Goal: Transaction & Acquisition: Purchase product/service

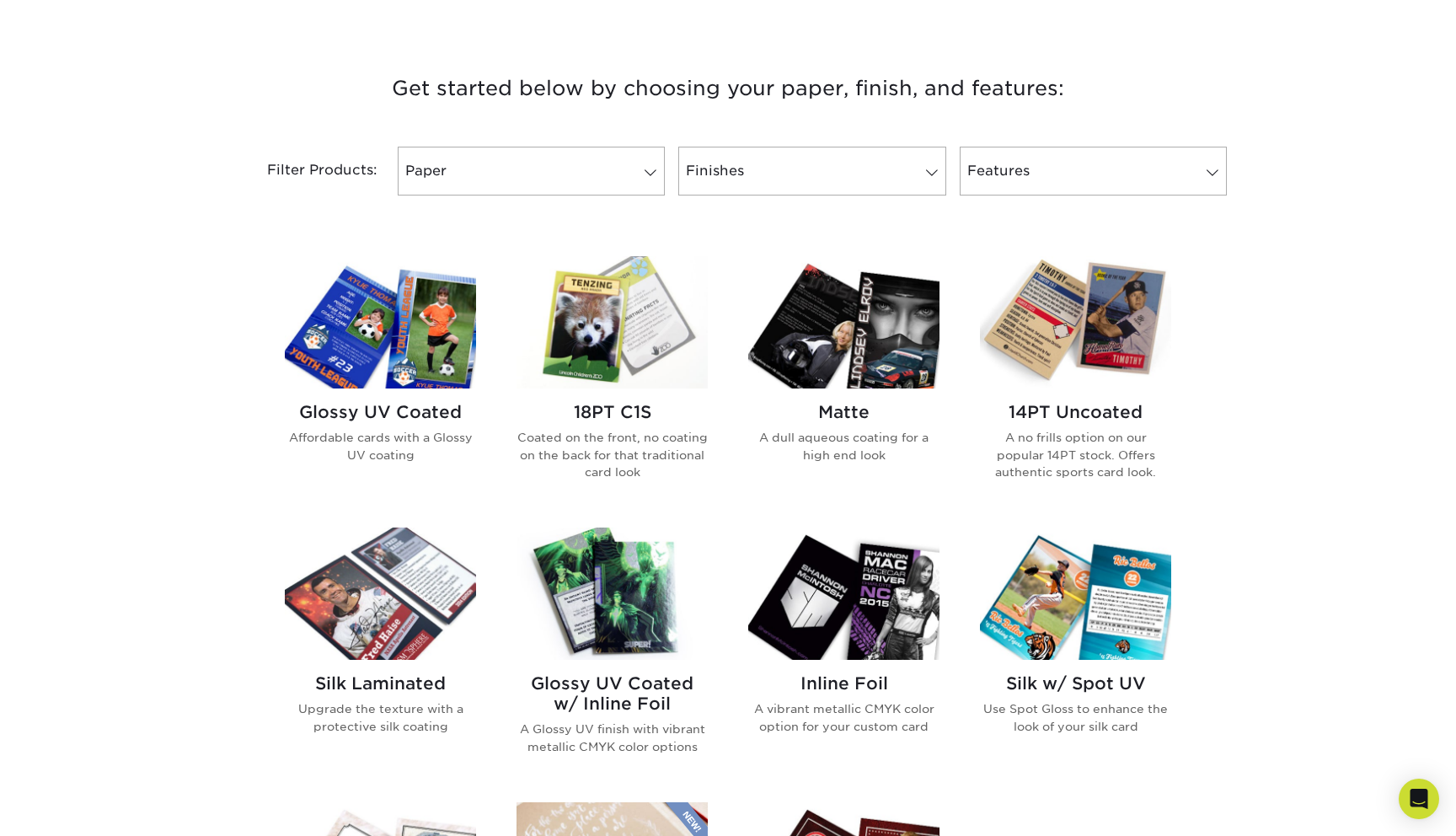
scroll to position [600, 0]
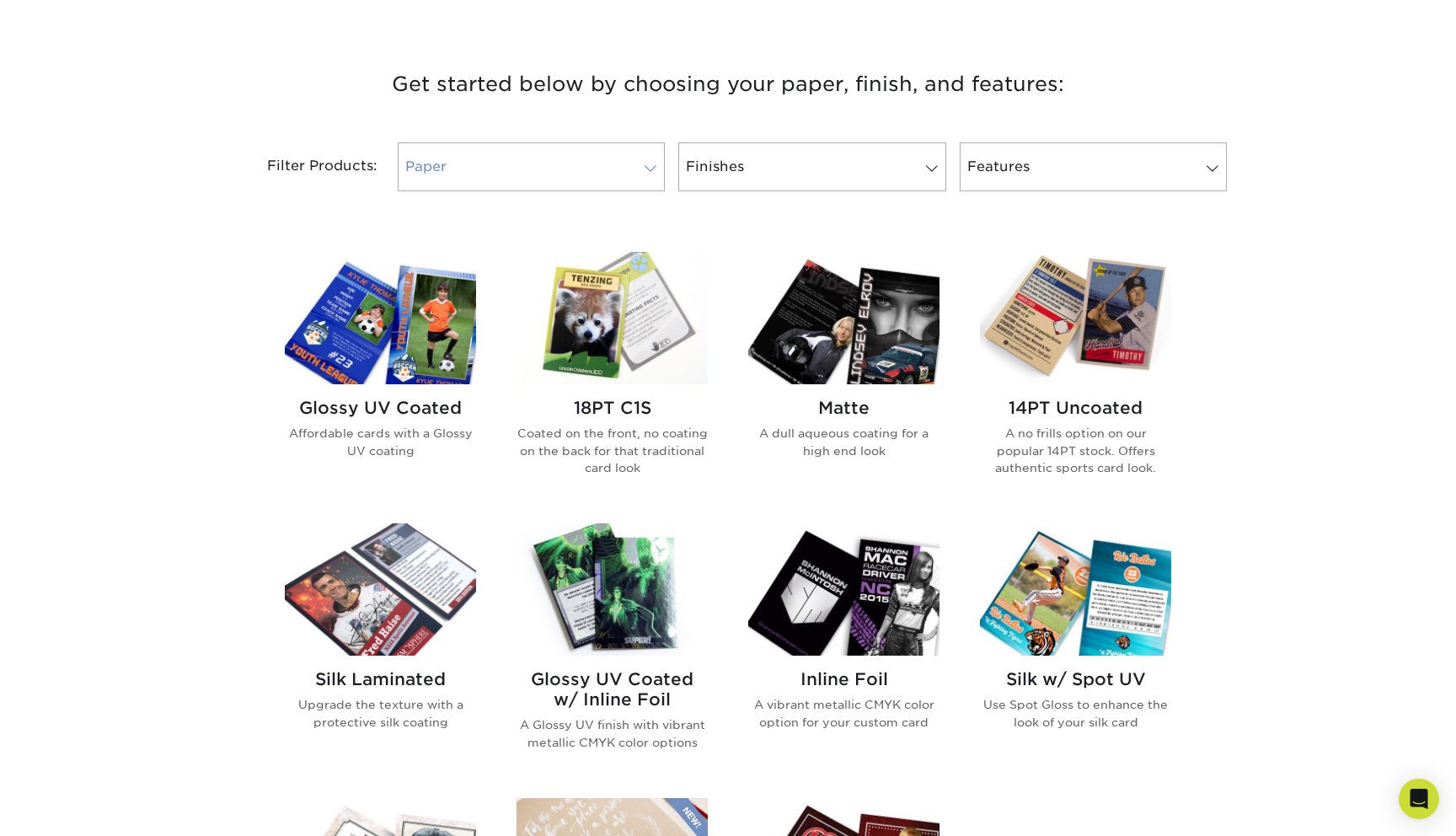
click at [572, 151] on link "Paper" at bounding box center [531, 167] width 267 height 49
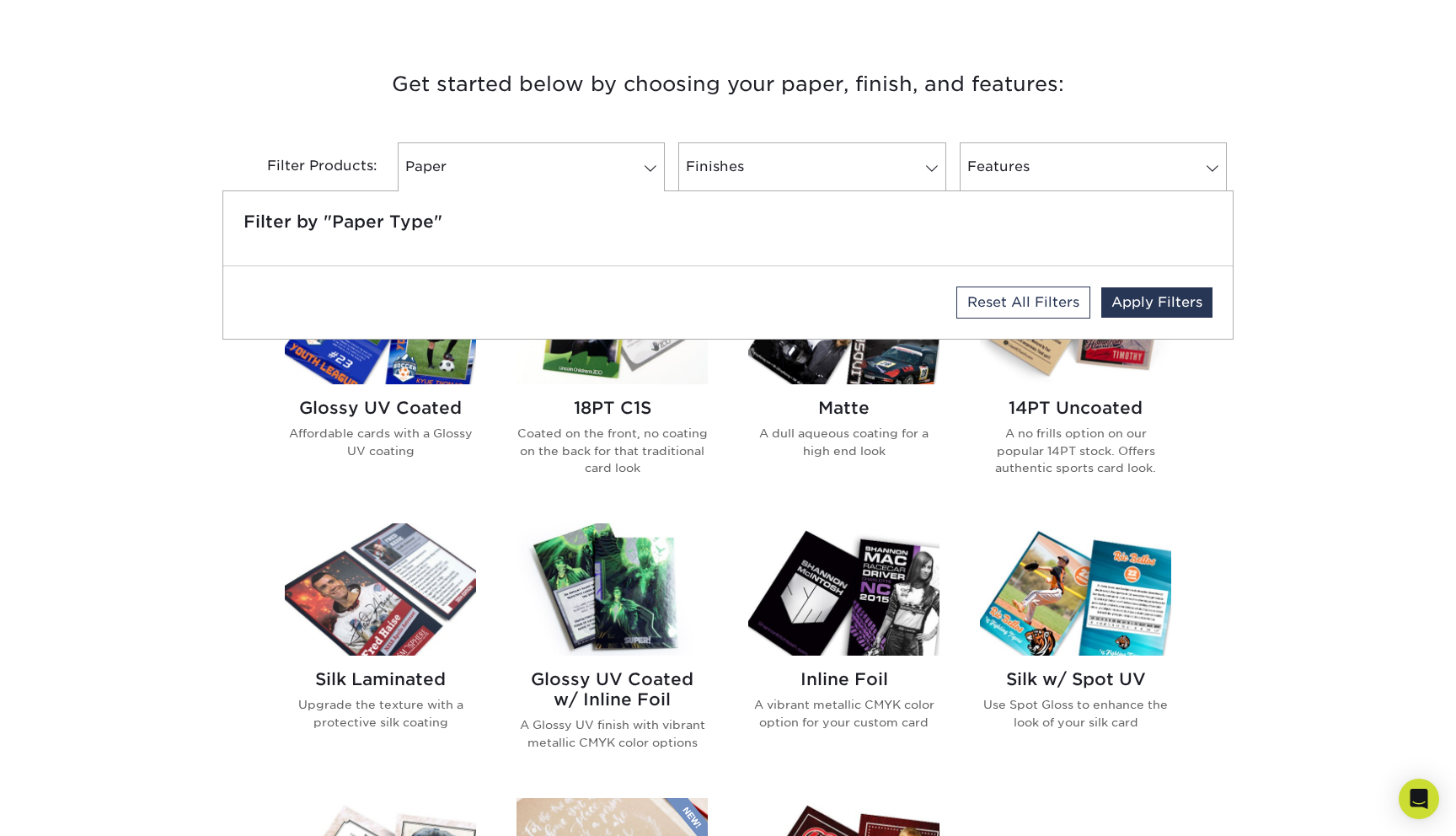
click at [593, 112] on h3 "Get started below by choosing your paper, finish, and features:" at bounding box center [728, 83] width 985 height 76
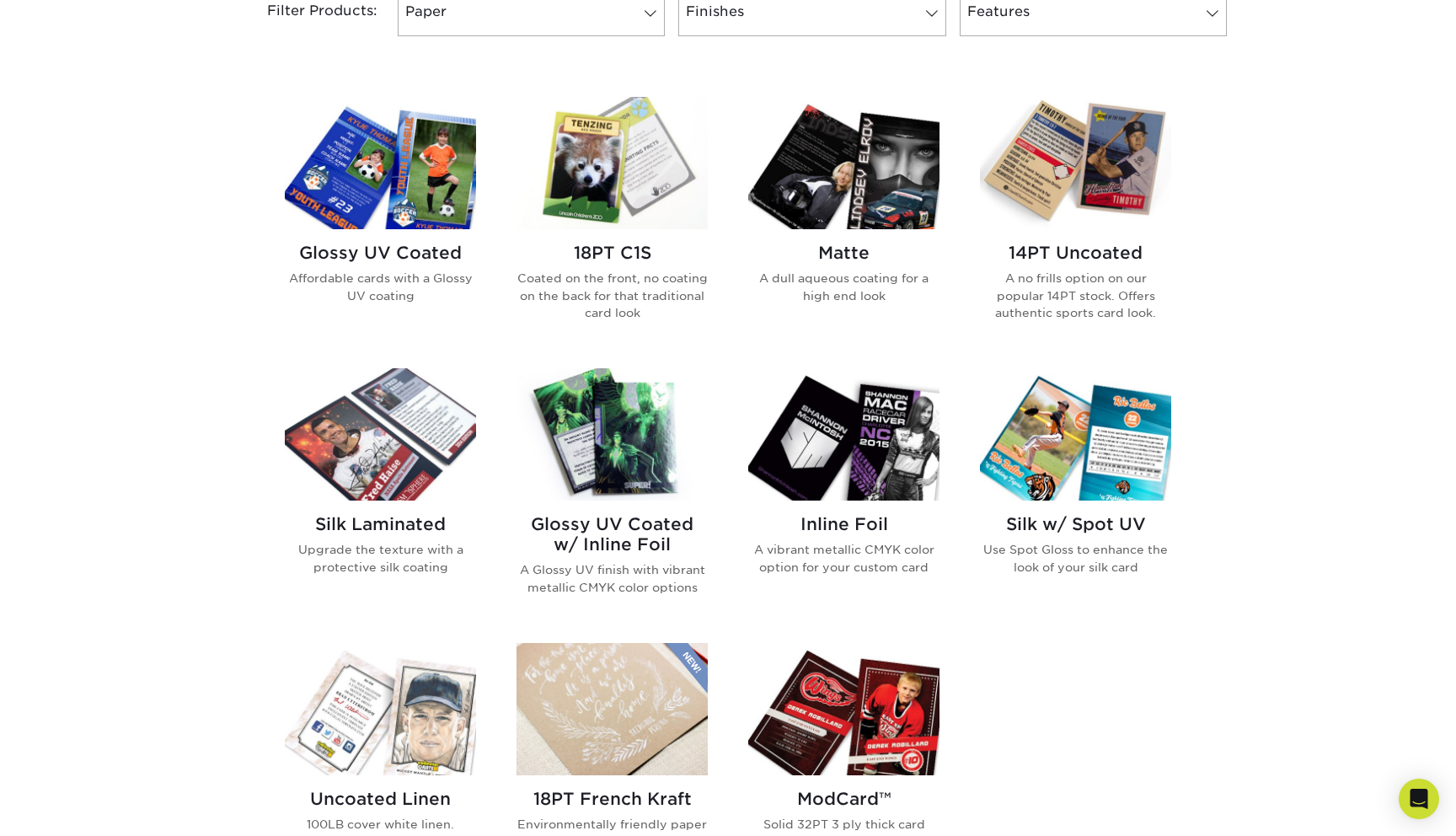
scroll to position [747, 0]
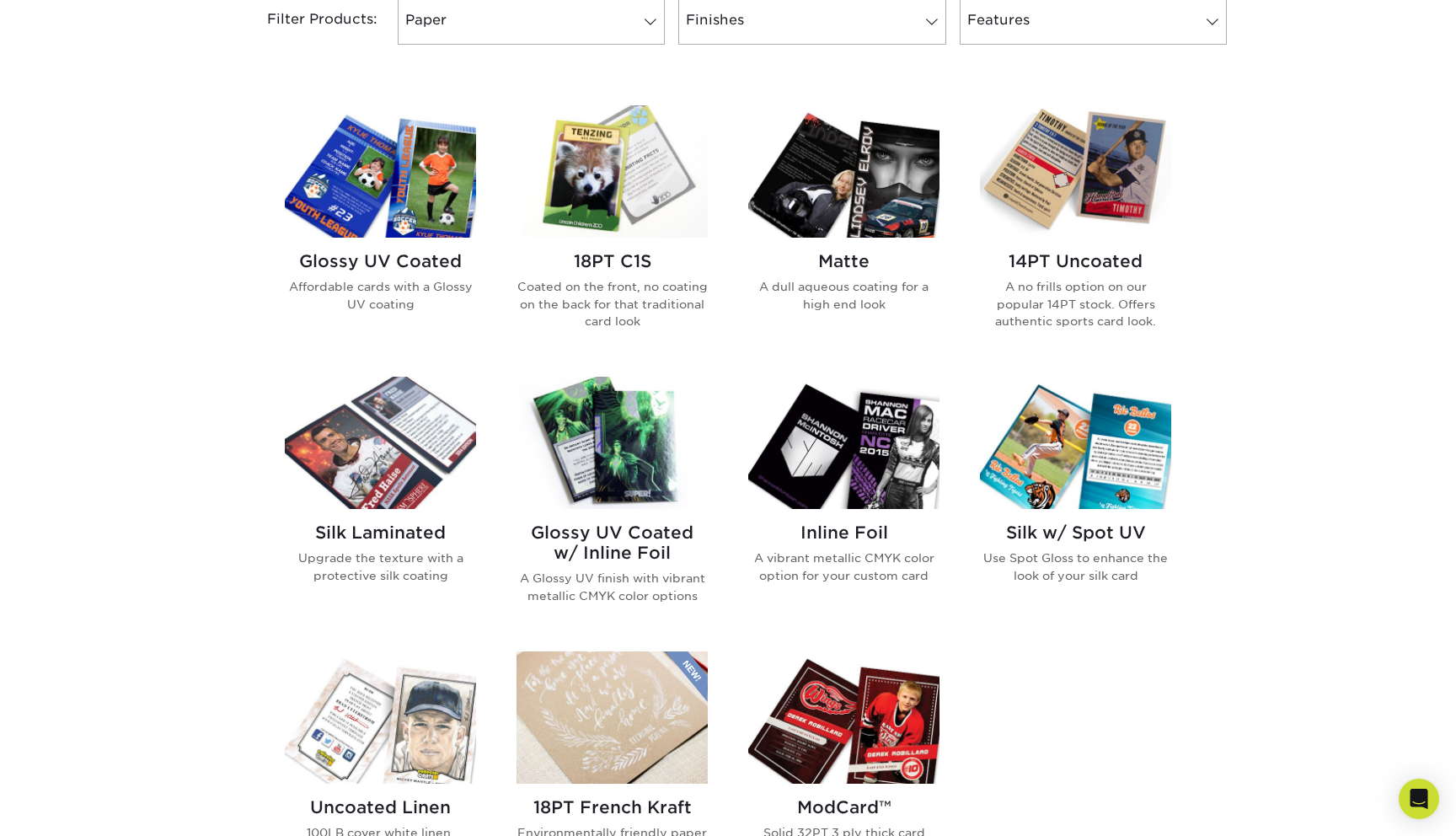
click at [1090, 195] on img at bounding box center [1075, 172] width 191 height 132
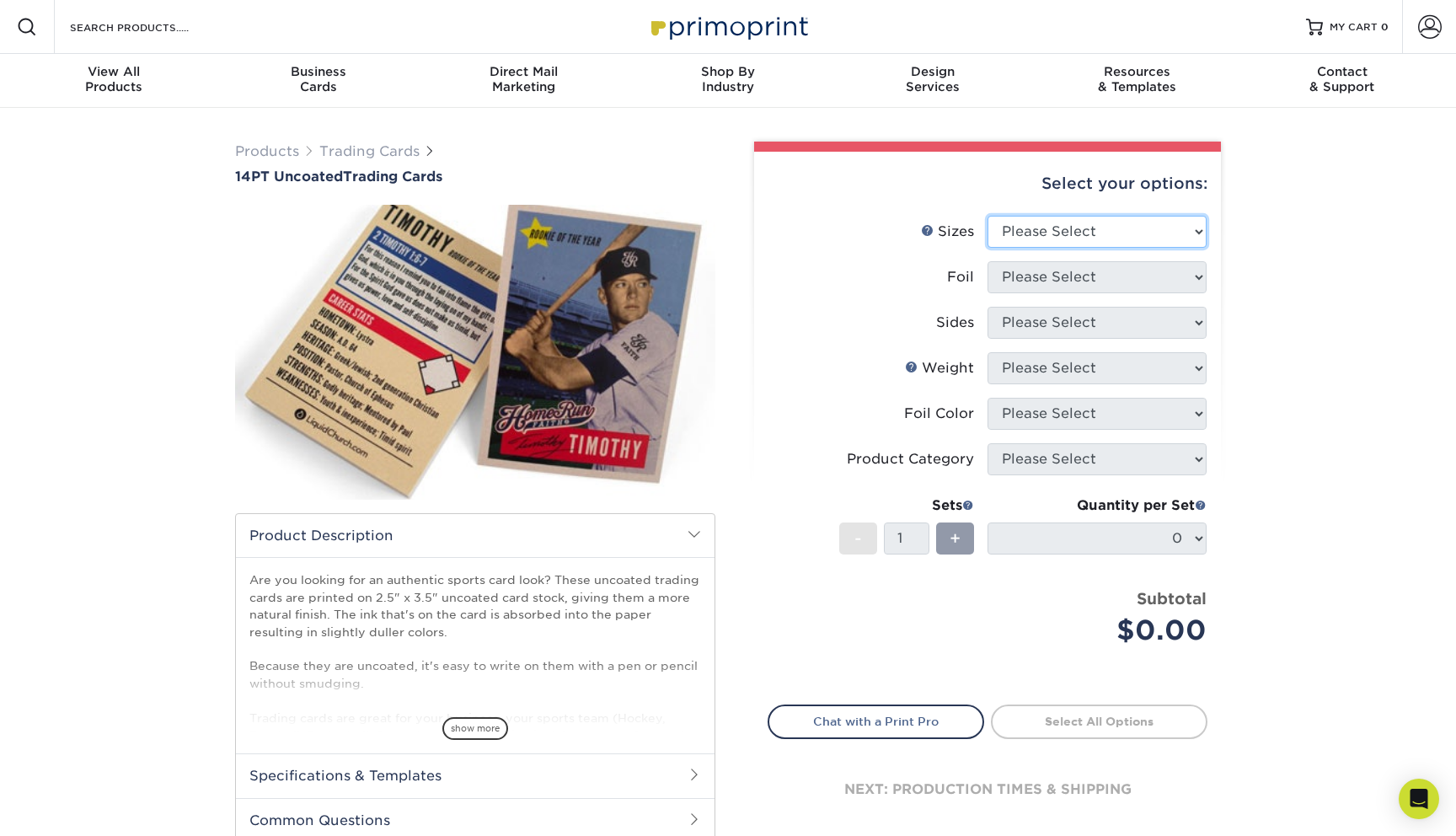
click at [1083, 219] on select "Please Select 2.5" x 3.5"" at bounding box center [1097, 231] width 219 height 32
select select "2.50x3.50"
click at [1065, 279] on select "Please Select Yes No" at bounding box center [1097, 276] width 219 height 32
click at [1065, 280] on select "Please Select Yes No" at bounding box center [1097, 276] width 219 height 32
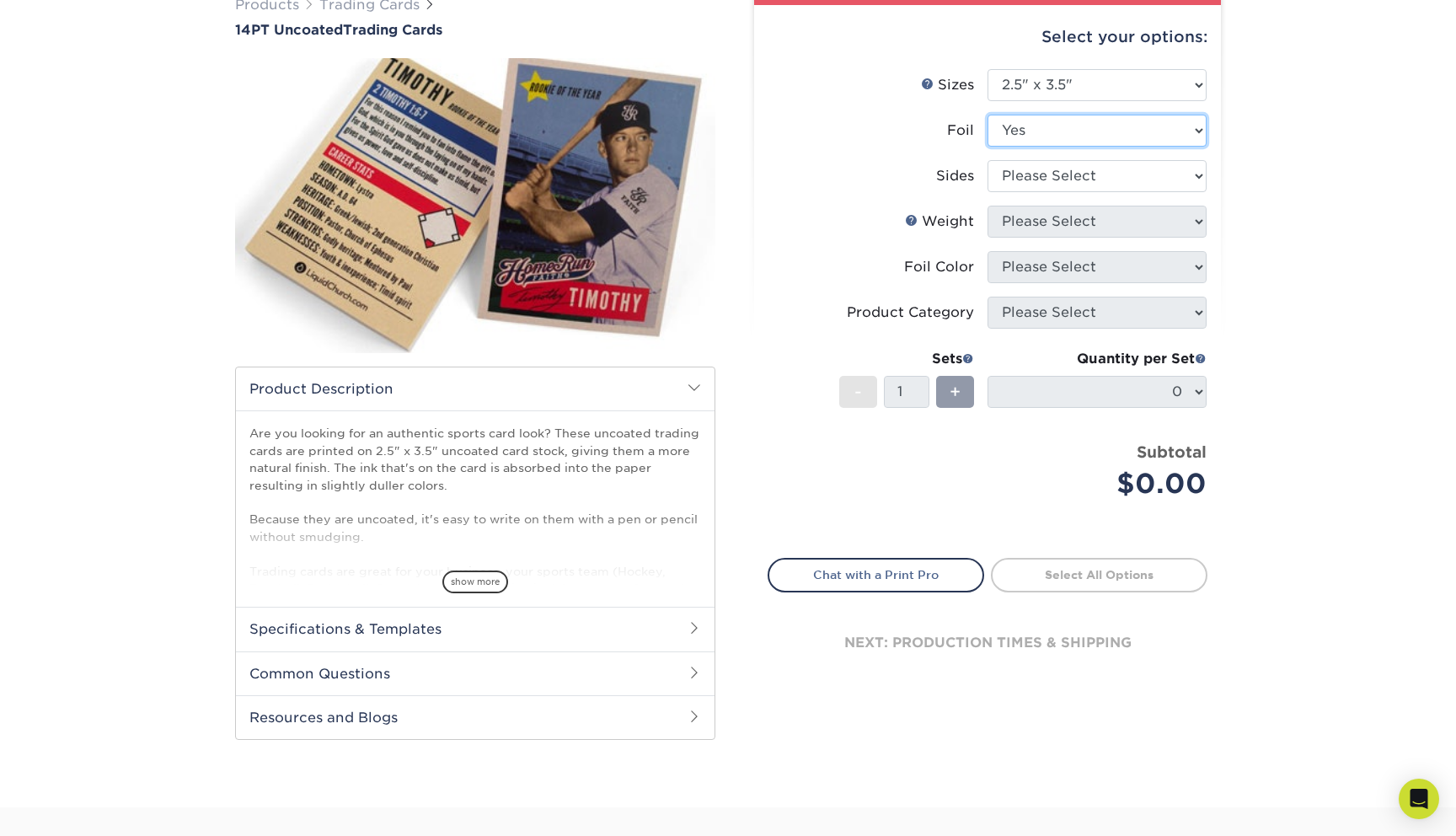
scroll to position [102, 0]
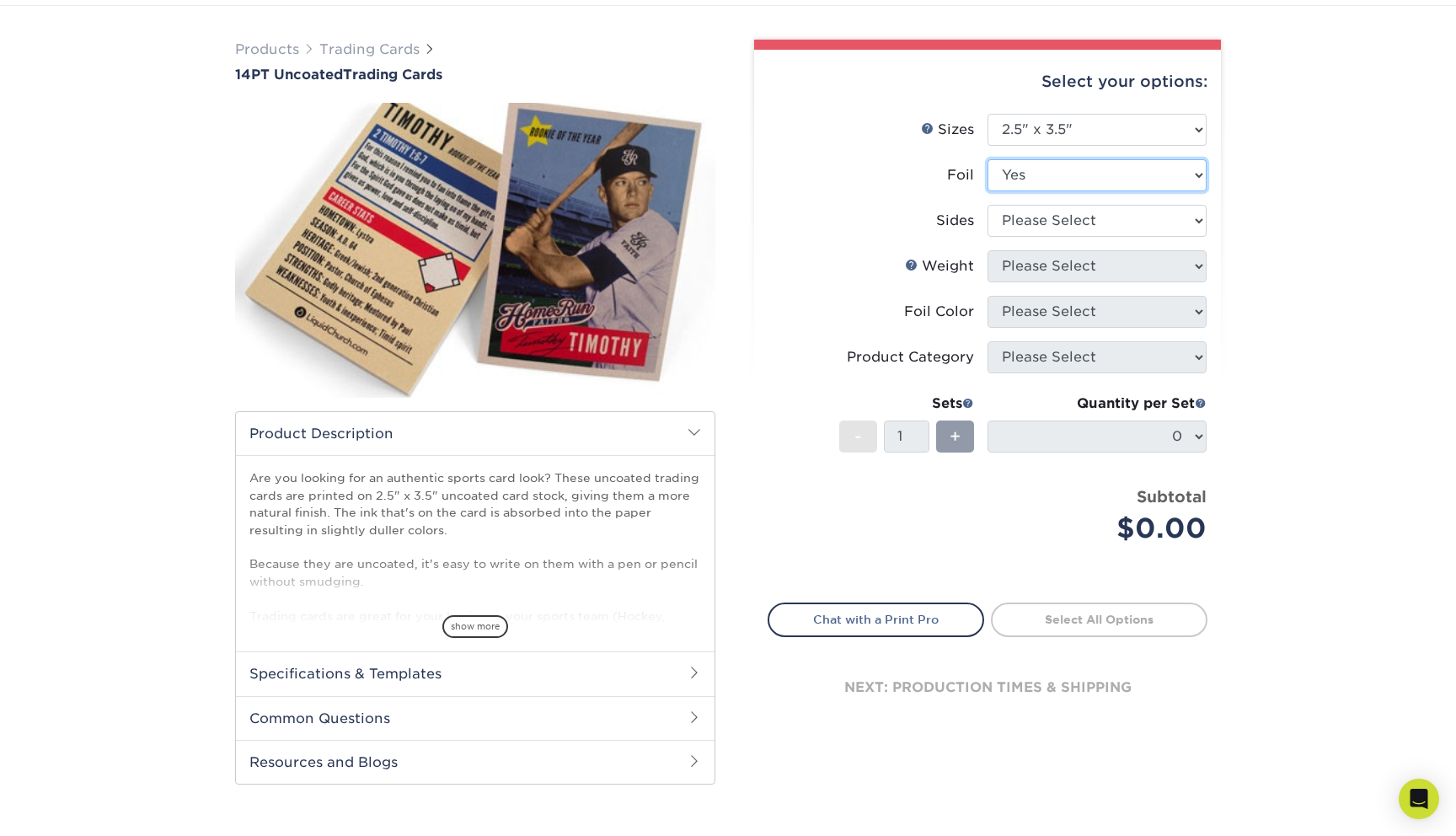
click at [1039, 175] on select "Please Select Yes No" at bounding box center [1097, 174] width 219 height 32
select select "0"
click at [1041, 221] on select "Please Select Print Both Sides Print Front Only" at bounding box center [1097, 221] width 219 height 32
select select "13abbda7-1d64-4f25-8bb2-c179b224825d"
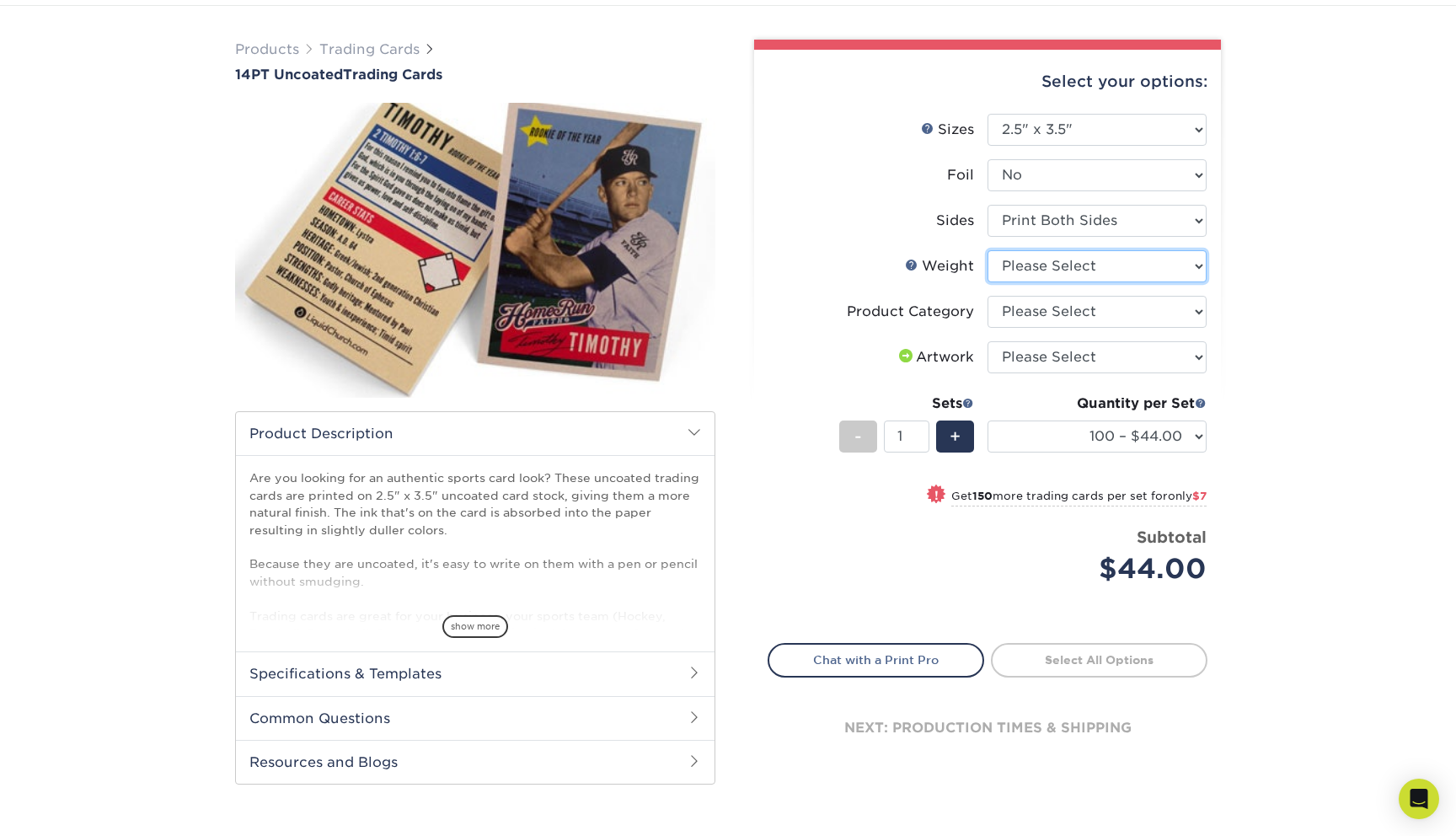
click at [1067, 270] on select "Please Select 14PT Uncoated" at bounding box center [1097, 266] width 219 height 32
select select "14PT Uncoated"
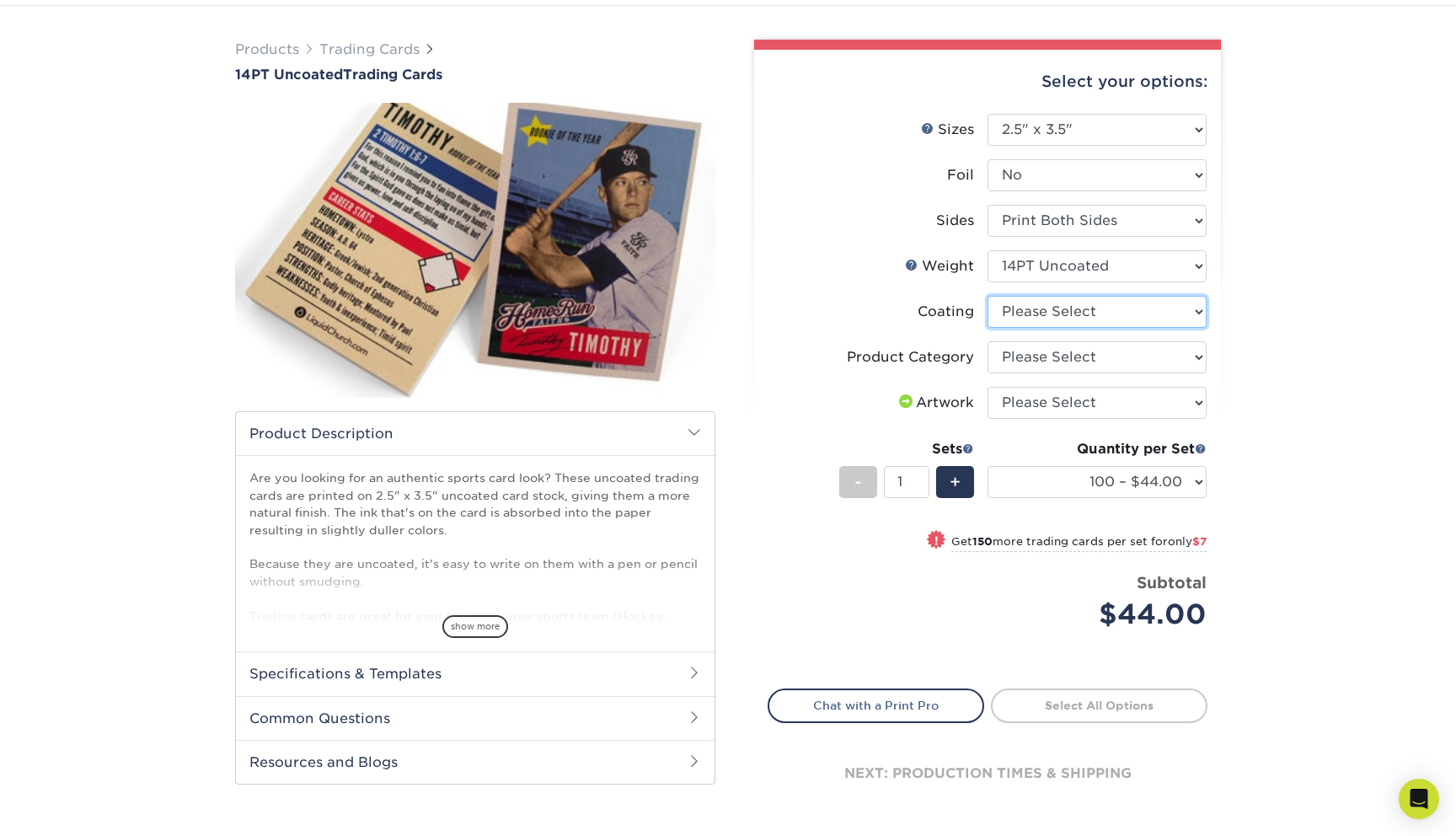
click at [1076, 319] on select at bounding box center [1097, 311] width 219 height 32
select select "3e7618de-abca-4bda-9f97-8b9129e913d8"
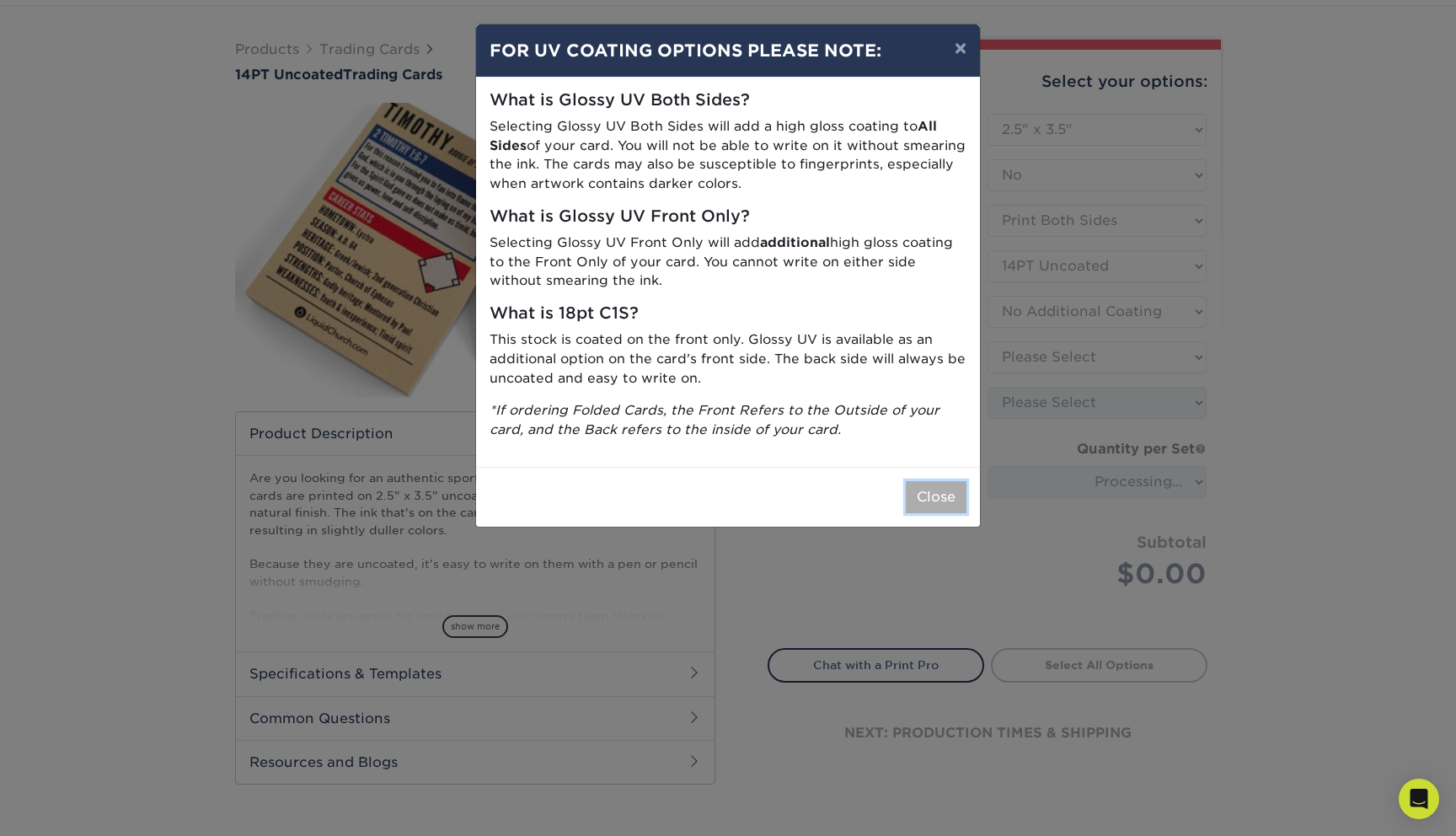
click at [943, 486] on button "Close" at bounding box center [936, 497] width 60 height 32
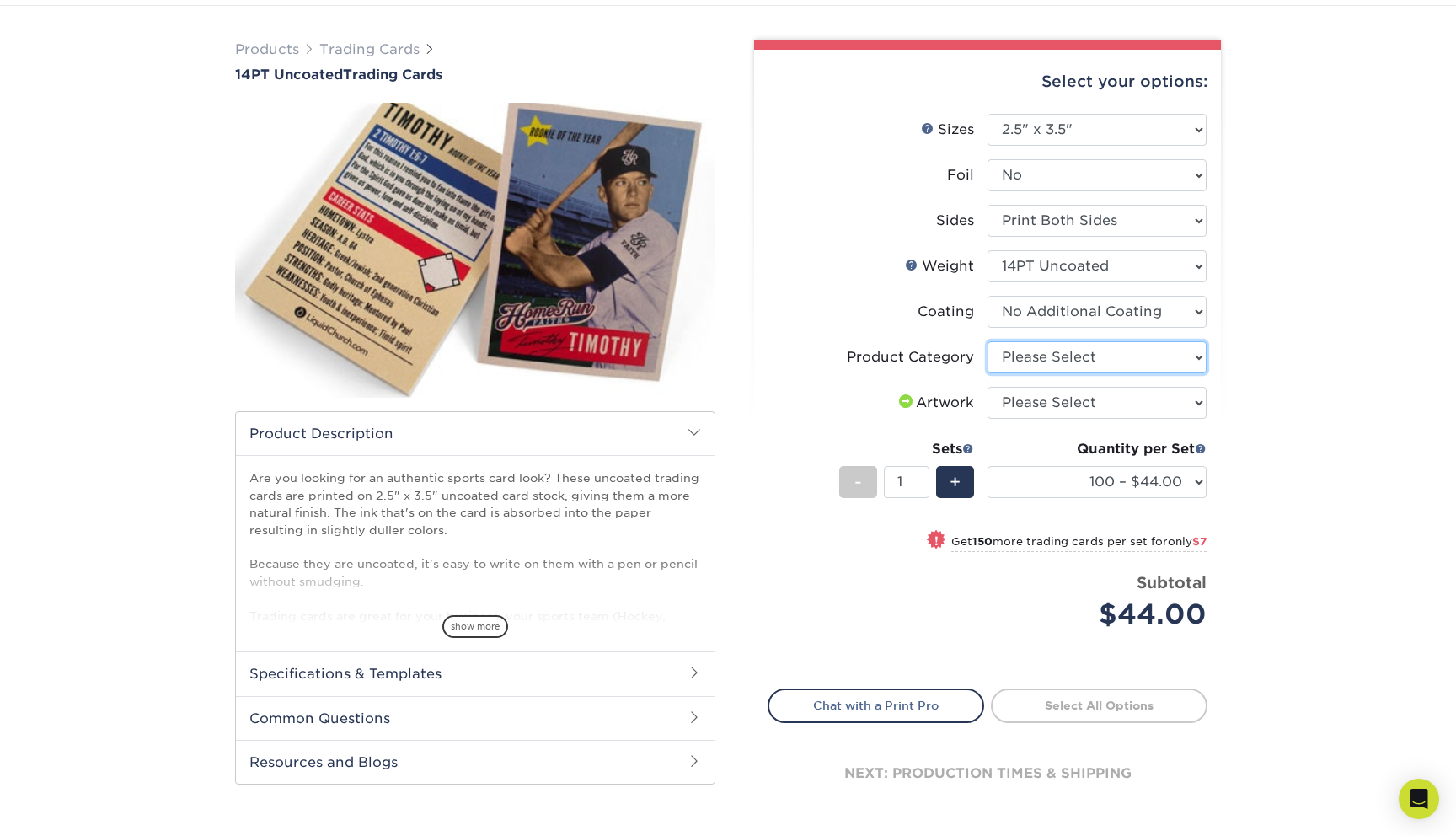
click at [1103, 351] on select "Please Select Trading Cards" at bounding box center [1097, 357] width 219 height 32
select select "c2f9bce9-36c2-409d-b101-c29d9d031e18"
click at [1094, 408] on select "Please Select I will upload files I need a design - $100" at bounding box center [1097, 402] width 219 height 32
select select "upload"
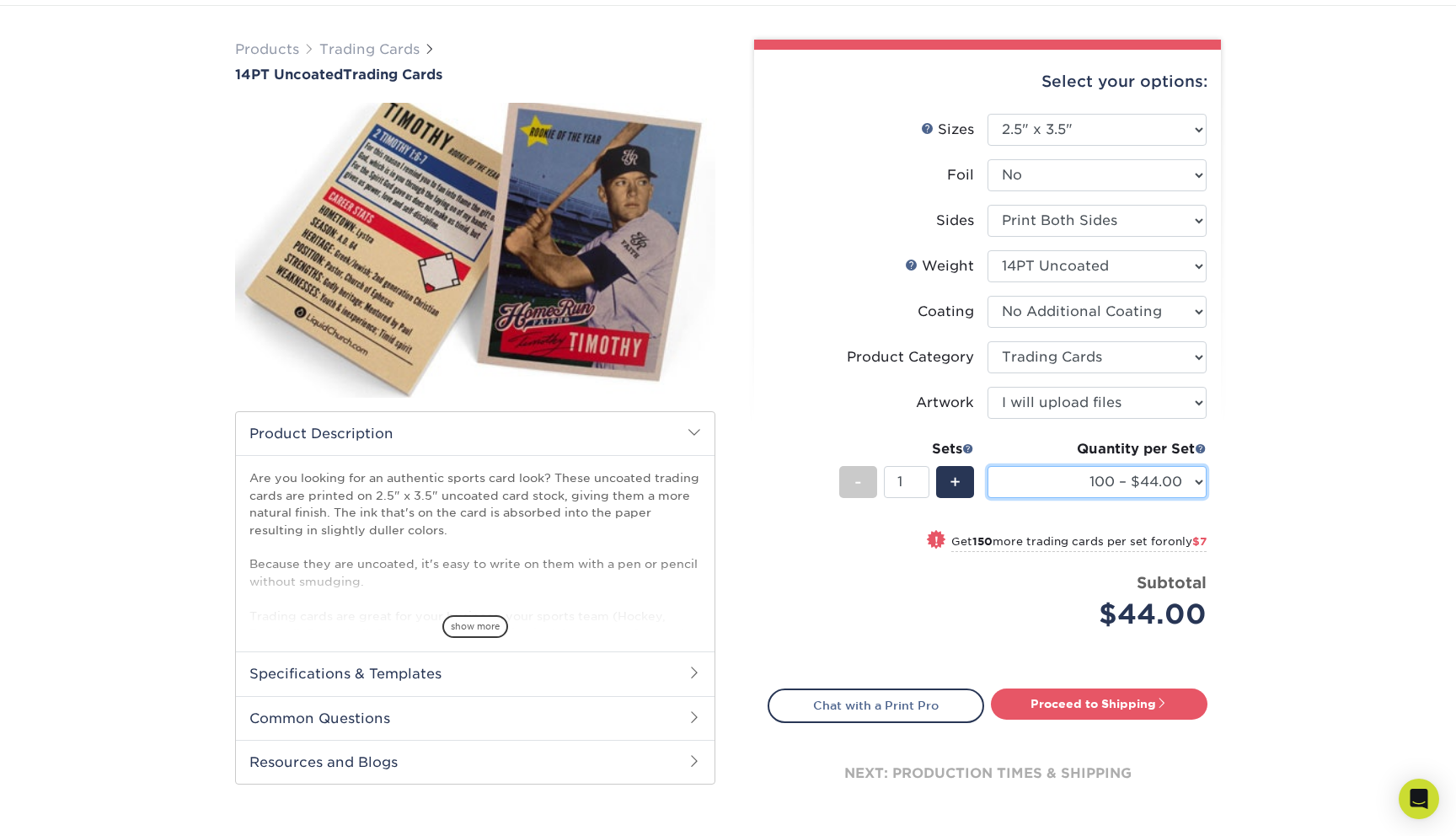
click at [1171, 475] on select "100 – $44.00 250 – $51.00 500 – $54.00 1000 – $78.00 2500 – $148.00 5000 – $198…" at bounding box center [1097, 481] width 219 height 32
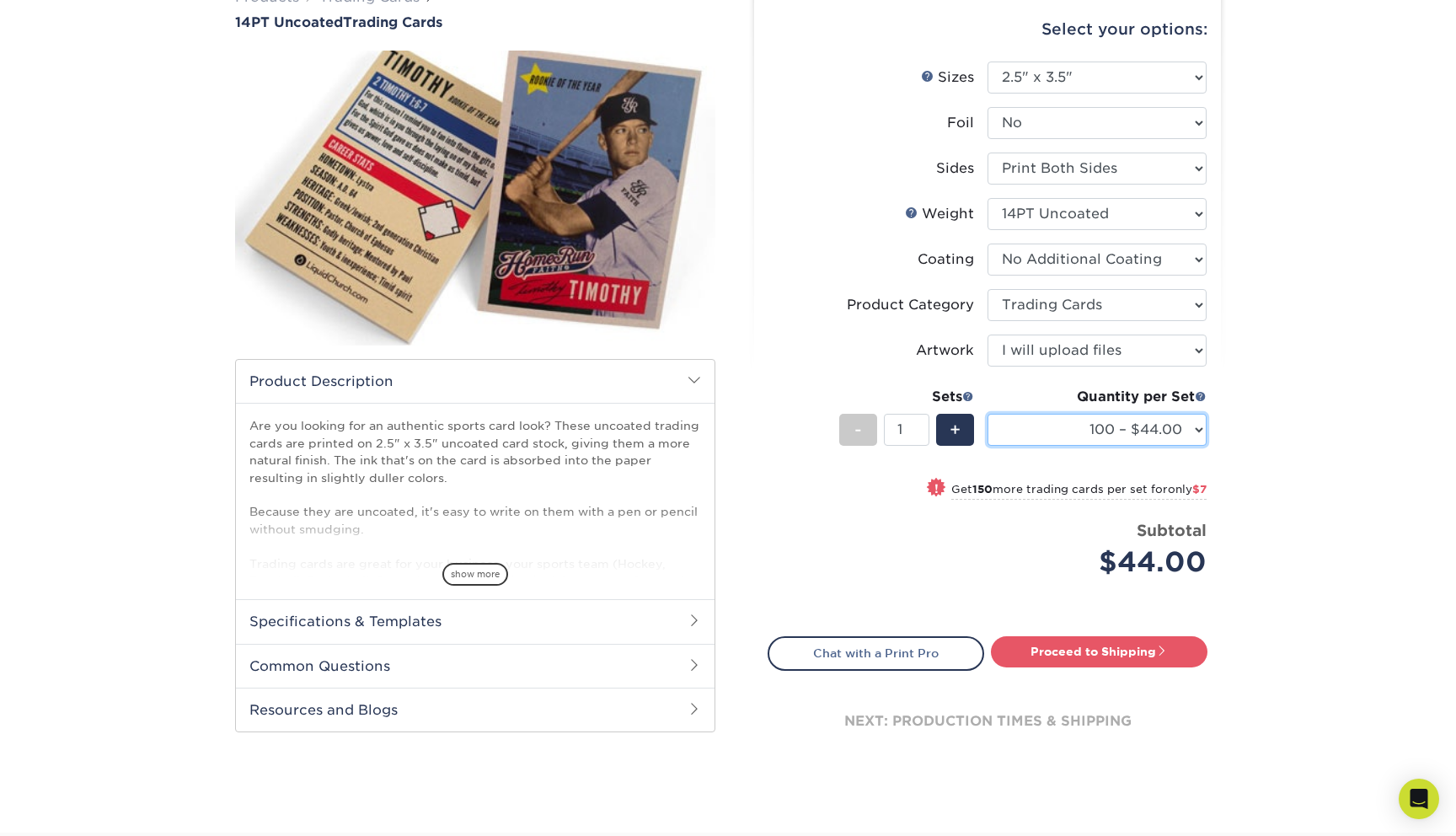
scroll to position [156, 0]
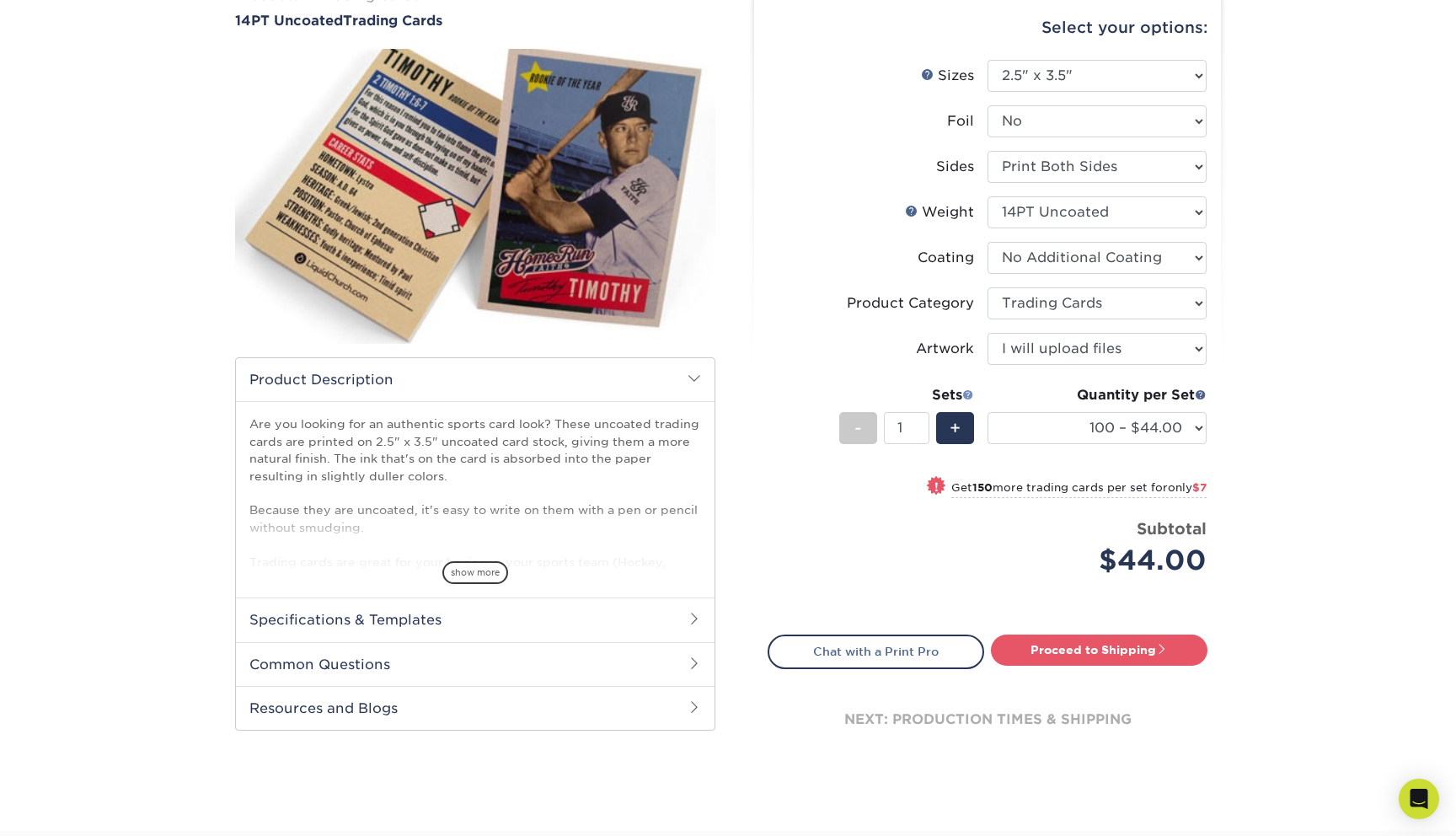
click at [967, 396] on span at bounding box center [968, 394] width 12 height 12
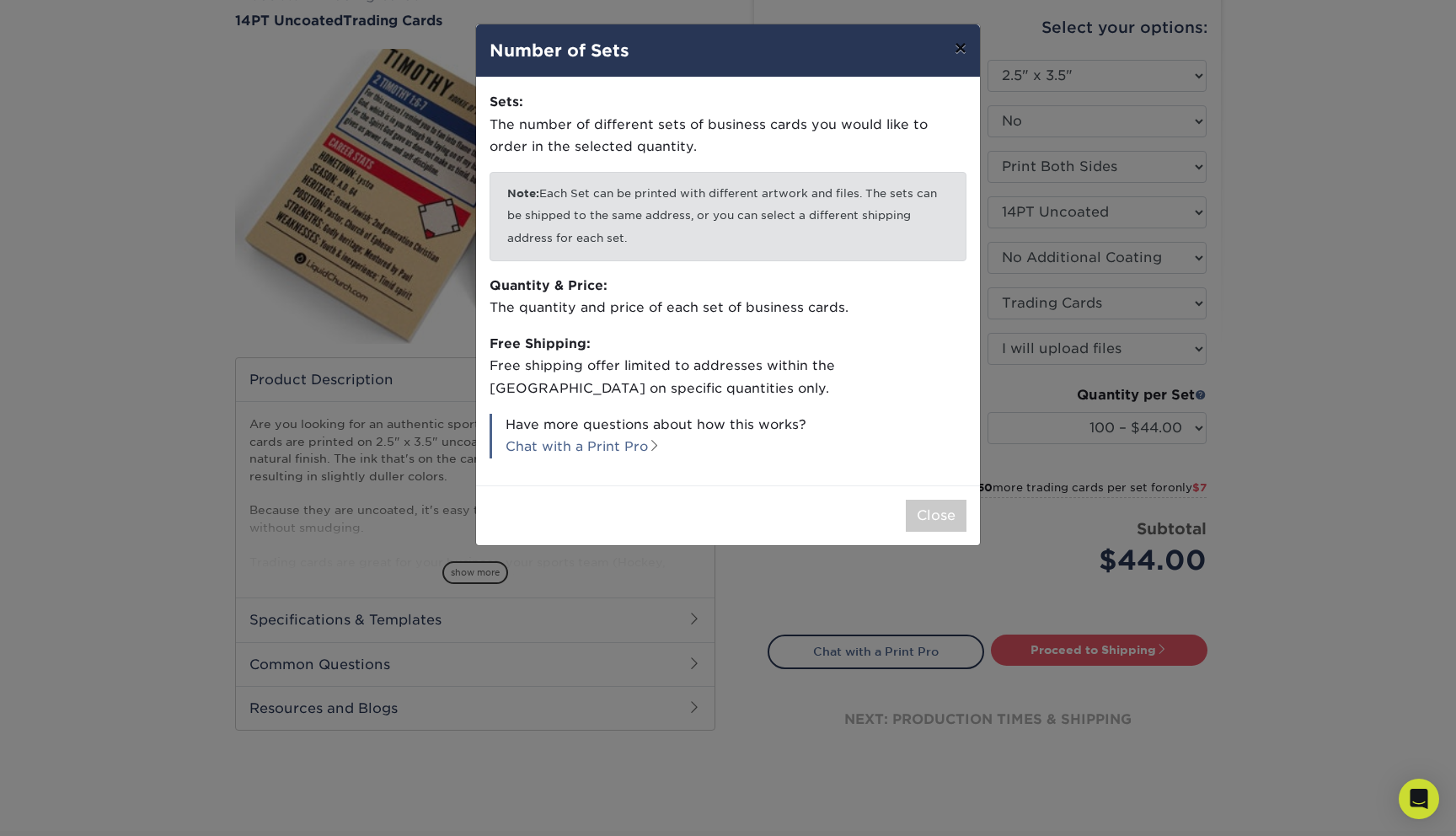
click at [954, 53] on button "×" at bounding box center [960, 47] width 38 height 47
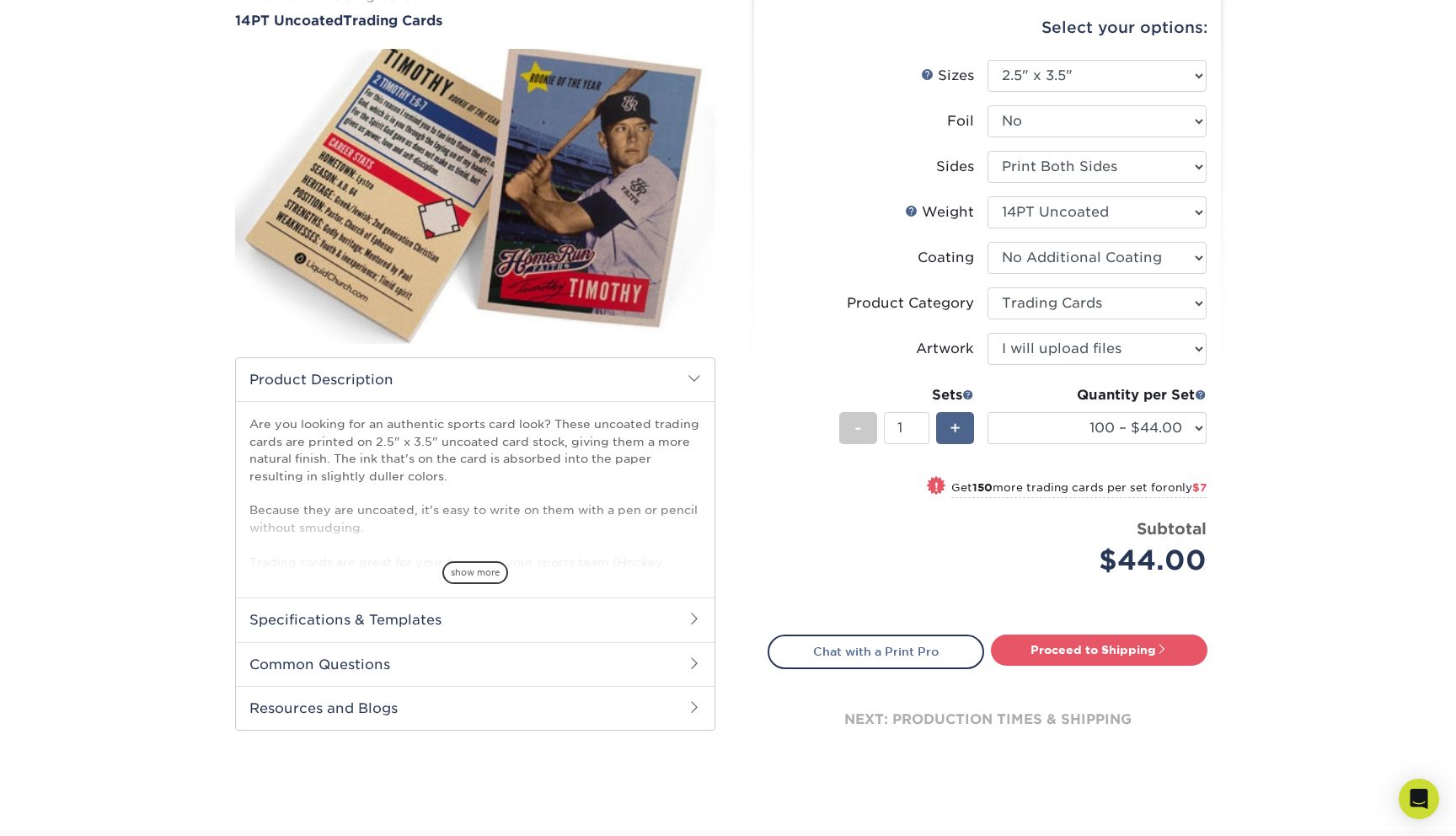
click at [961, 428] on div "+" at bounding box center [955, 428] width 38 height 32
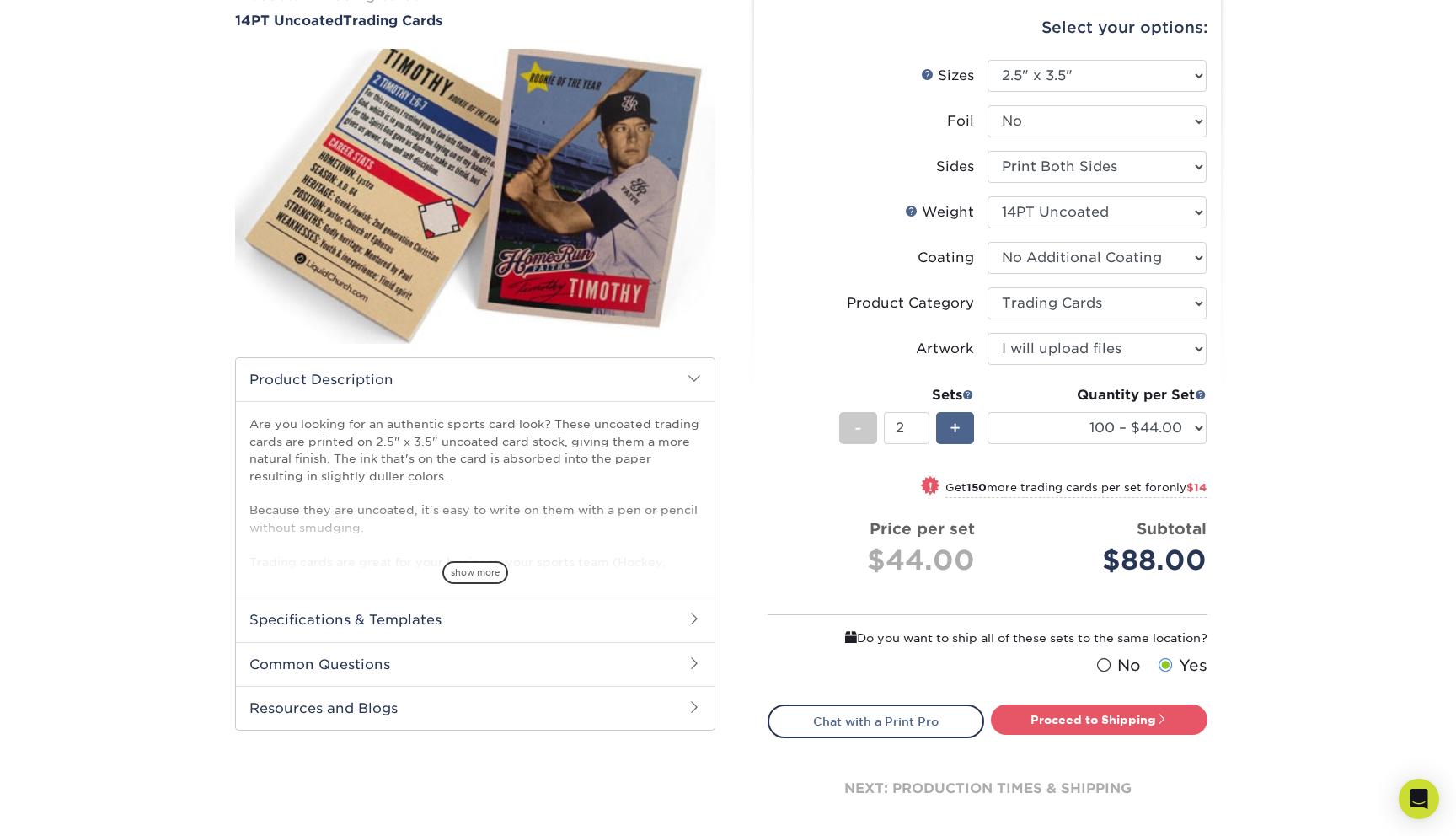
click at [960, 428] on div "+" at bounding box center [955, 428] width 38 height 32
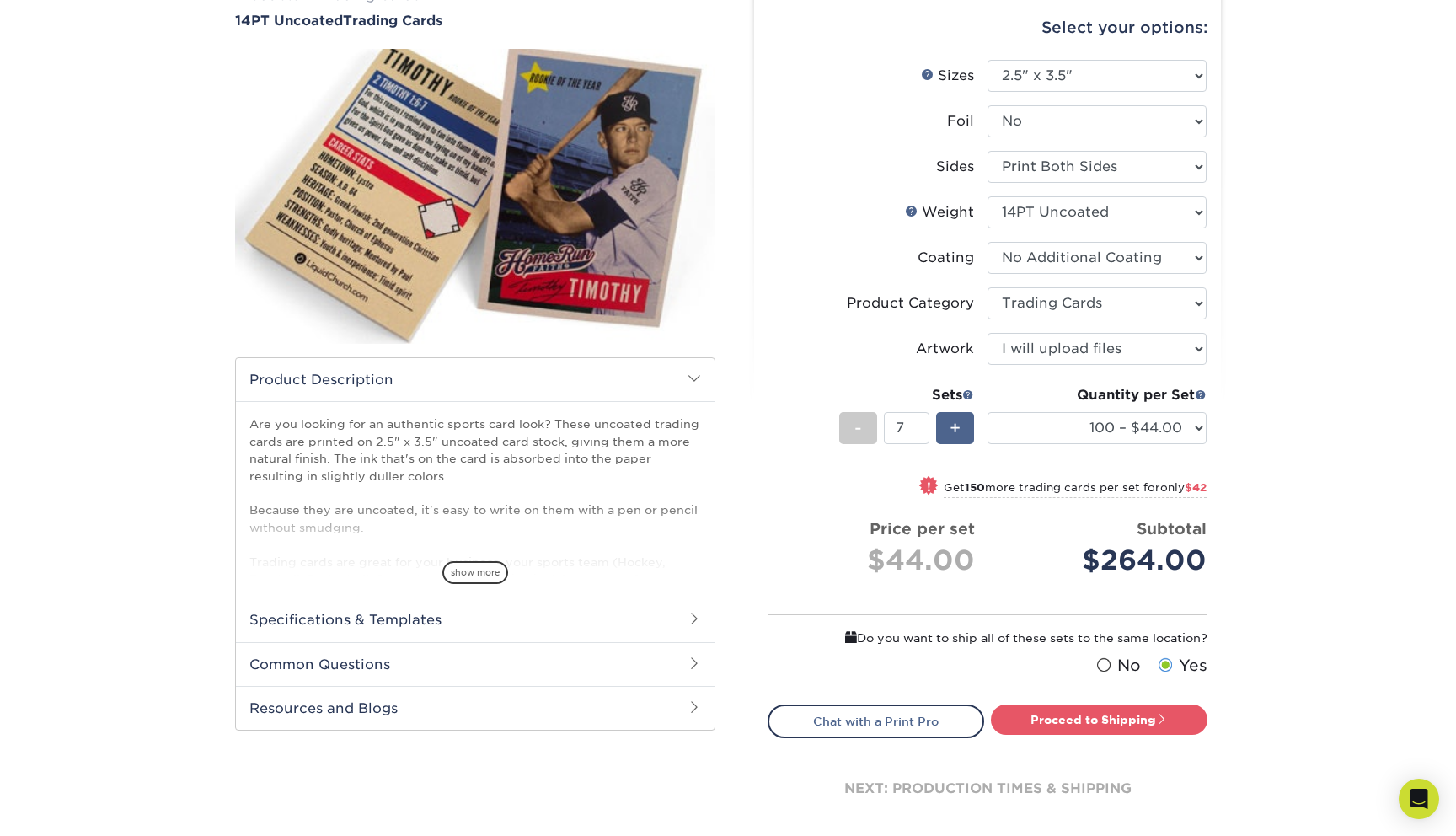
click at [960, 428] on div "+" at bounding box center [955, 428] width 38 height 32
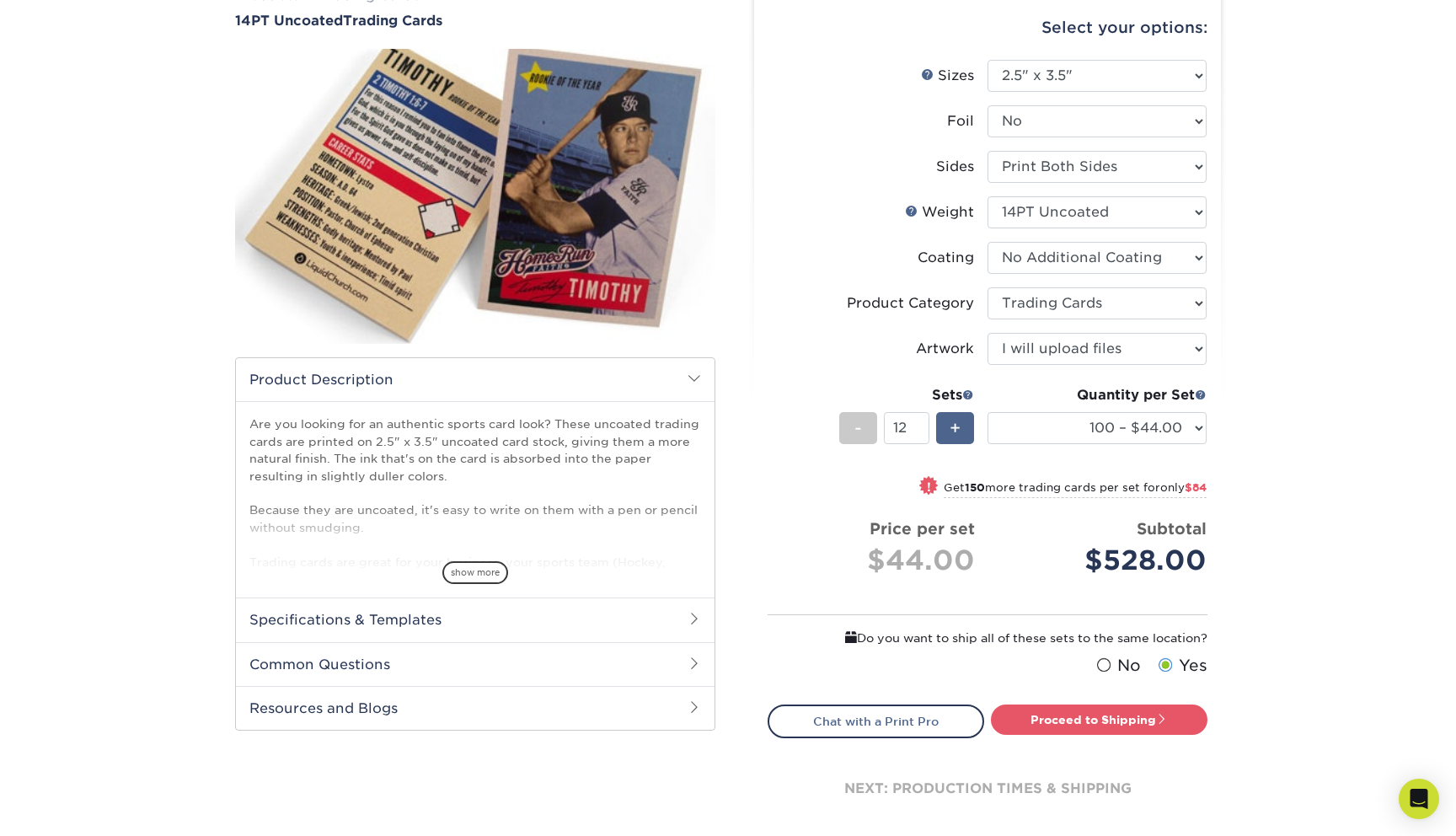
click at [960, 428] on div "+" at bounding box center [955, 428] width 38 height 32
click at [961, 428] on div "+" at bounding box center [955, 428] width 38 height 32
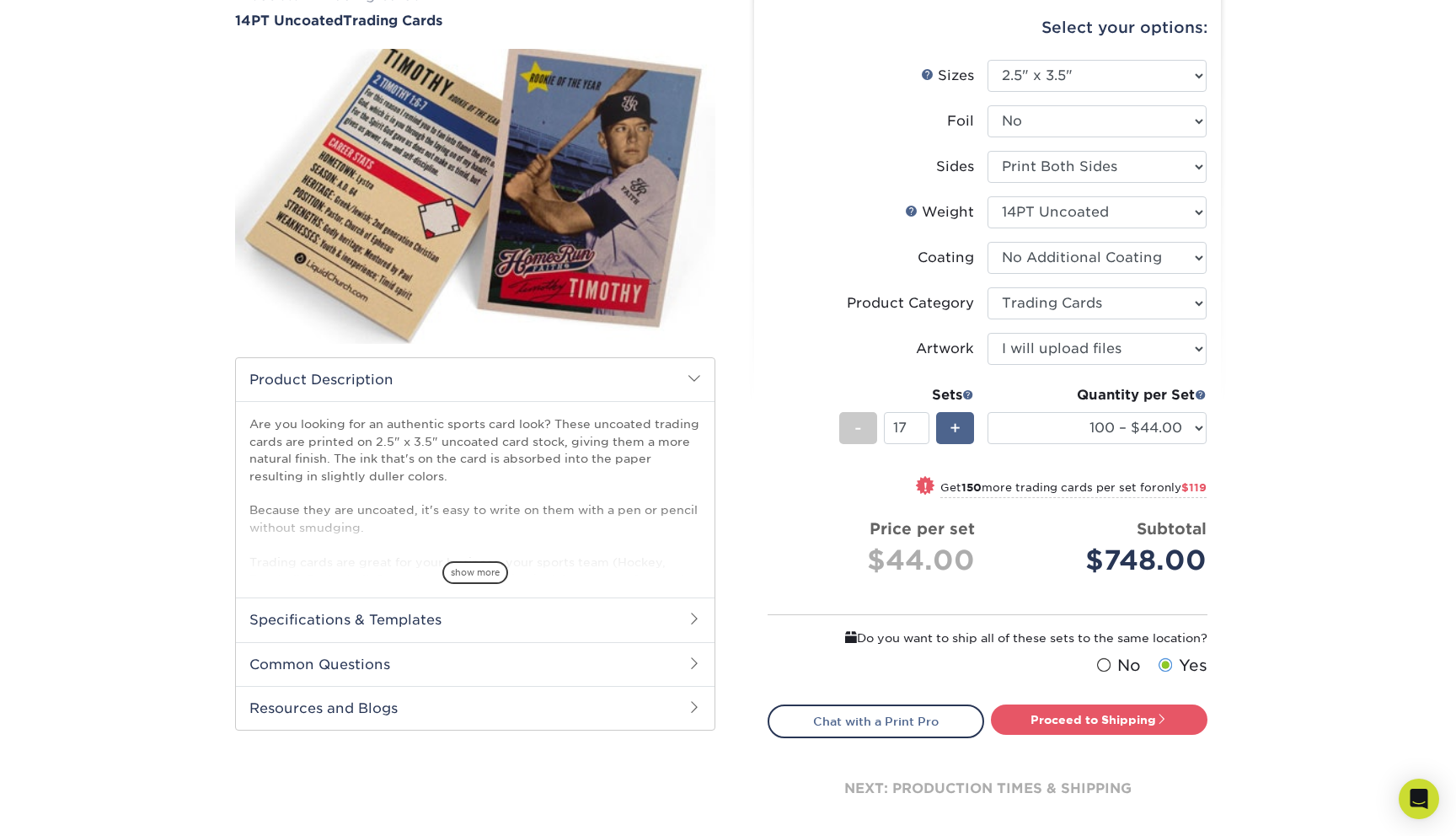
click at [961, 428] on div "+" at bounding box center [955, 428] width 38 height 32
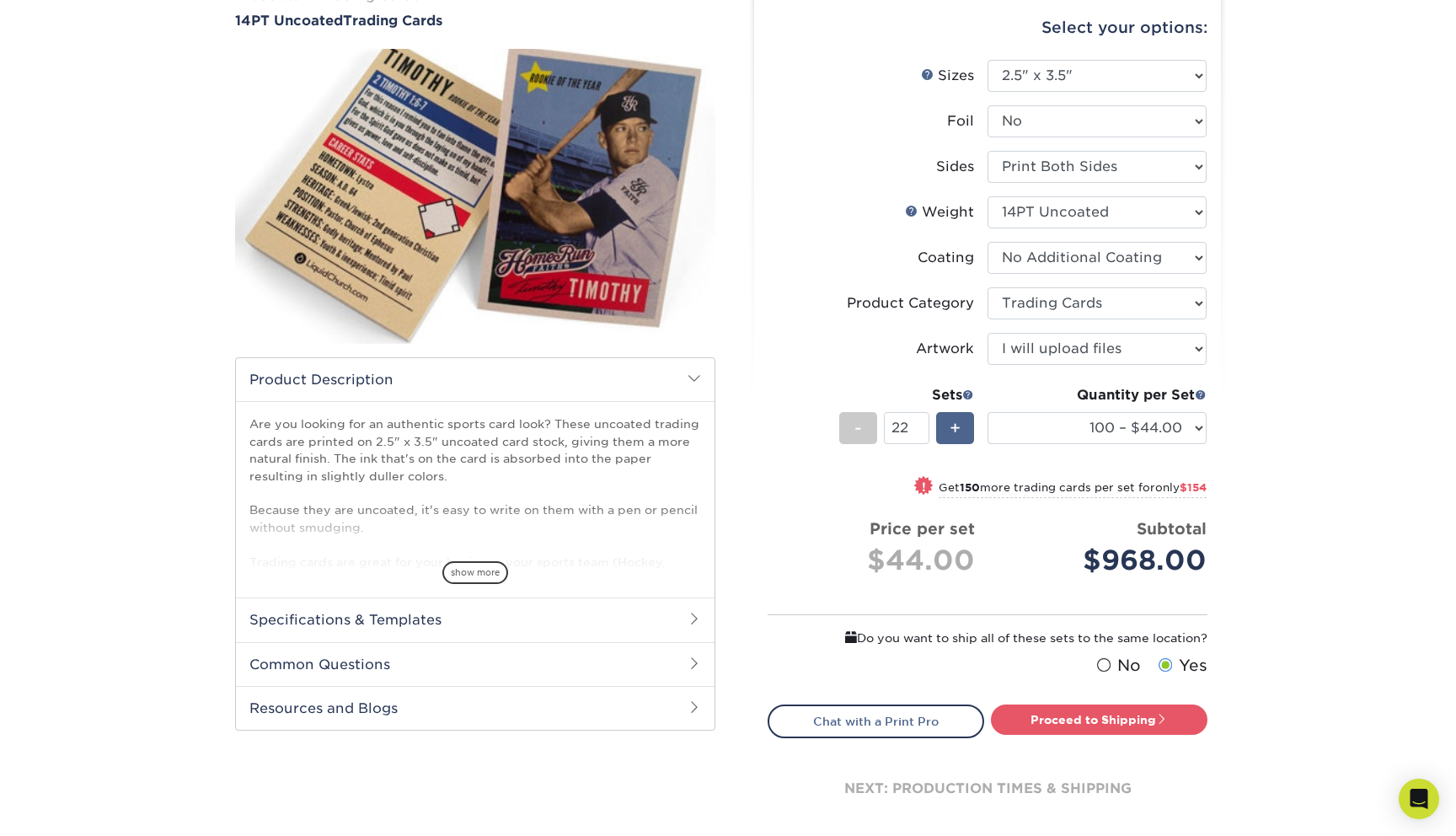
click at [961, 428] on div "+" at bounding box center [955, 428] width 38 height 32
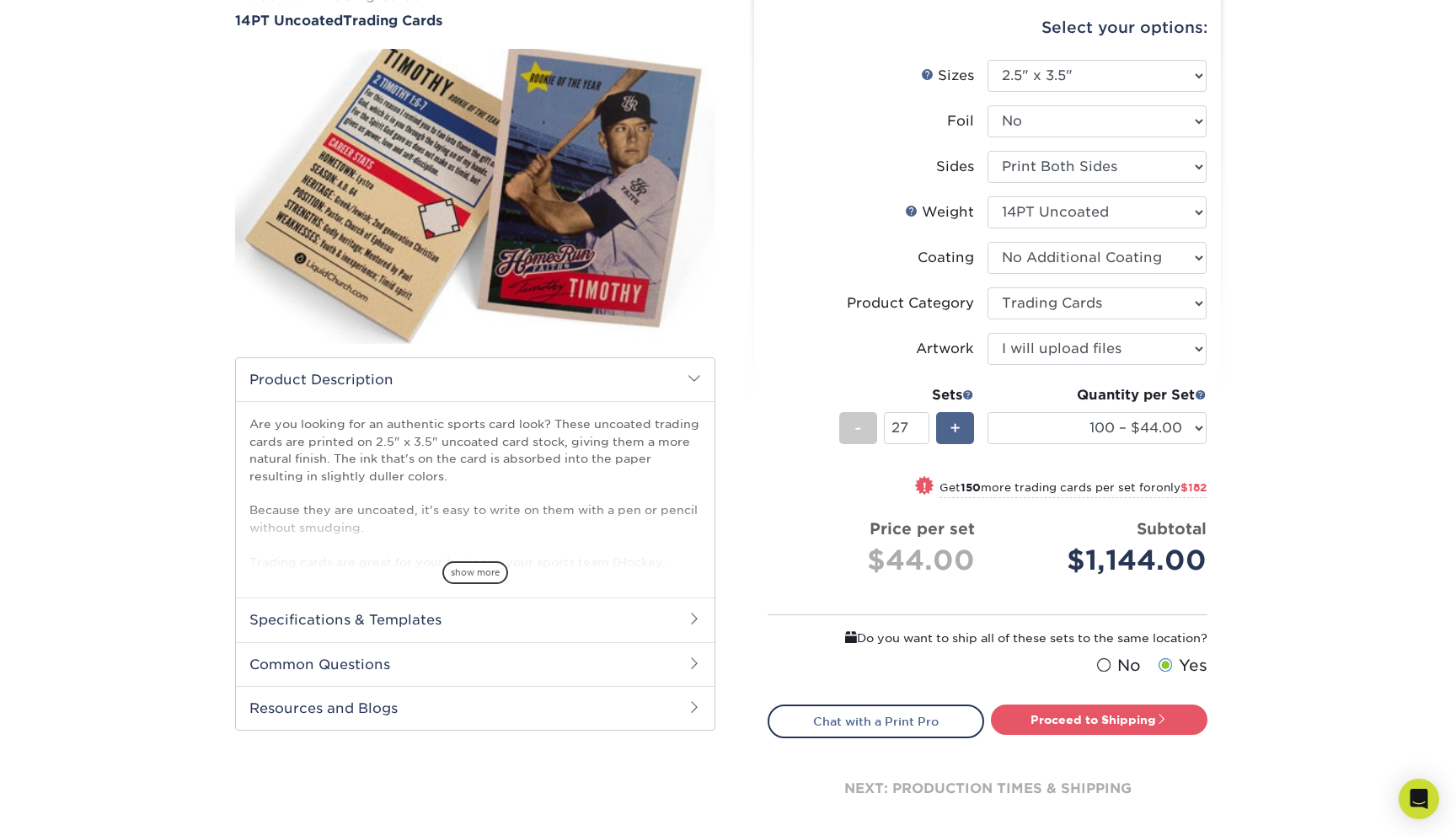
click at [961, 428] on div "+" at bounding box center [955, 428] width 38 height 32
click at [863, 432] on div "-" at bounding box center [858, 428] width 38 height 32
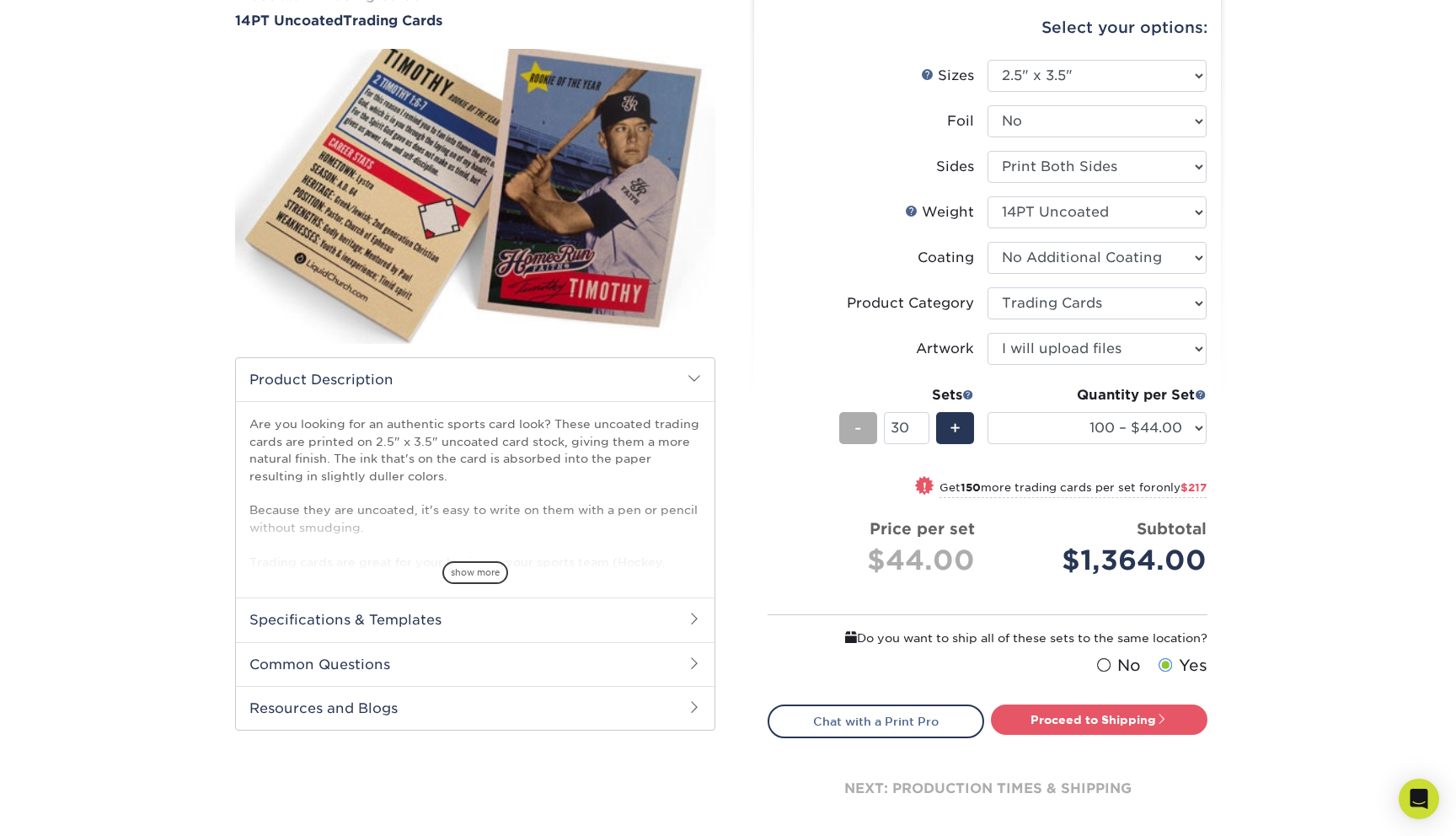
click at [863, 432] on div "-" at bounding box center [858, 428] width 38 height 32
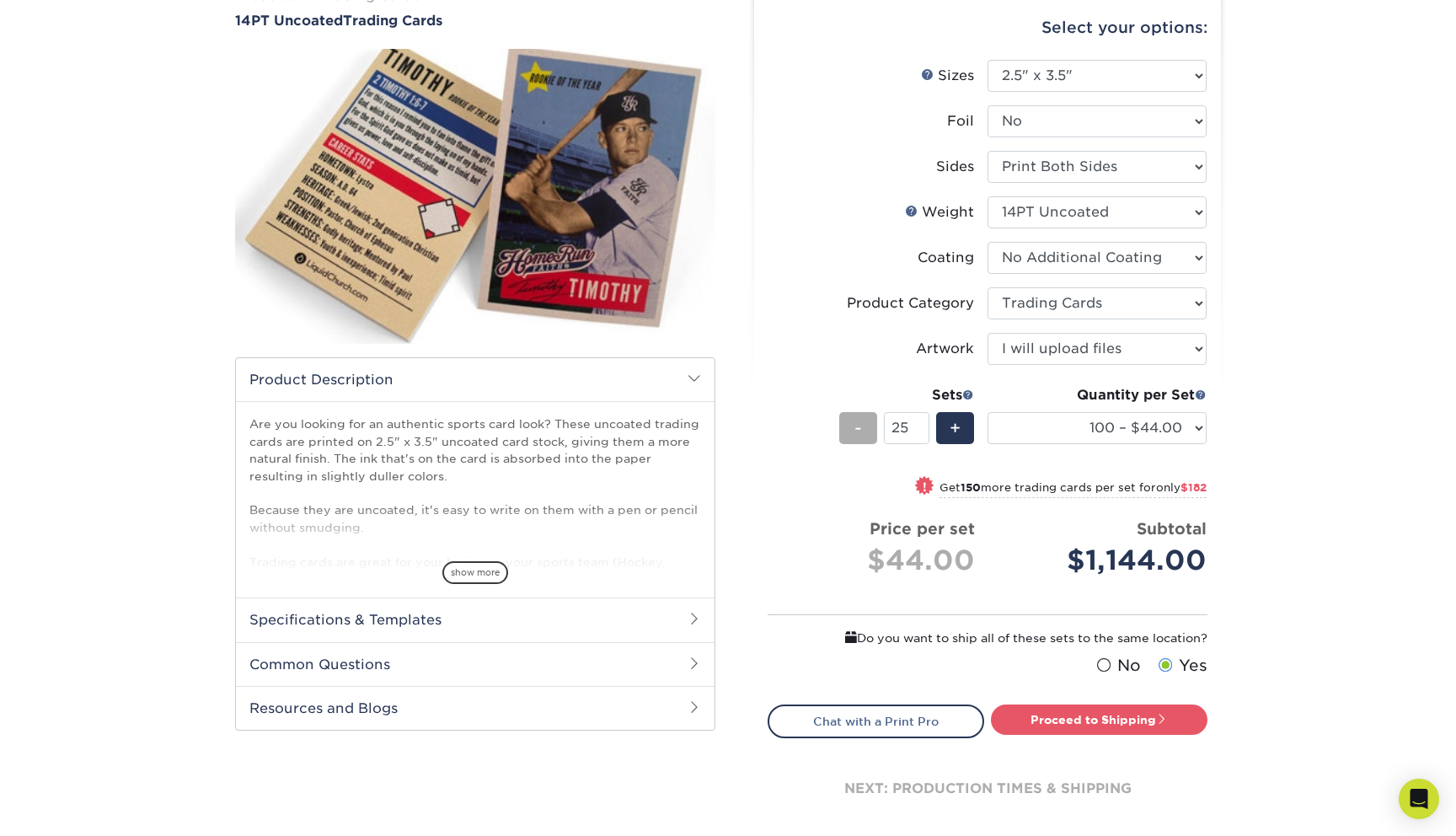
click at [863, 432] on div "-" at bounding box center [858, 428] width 38 height 32
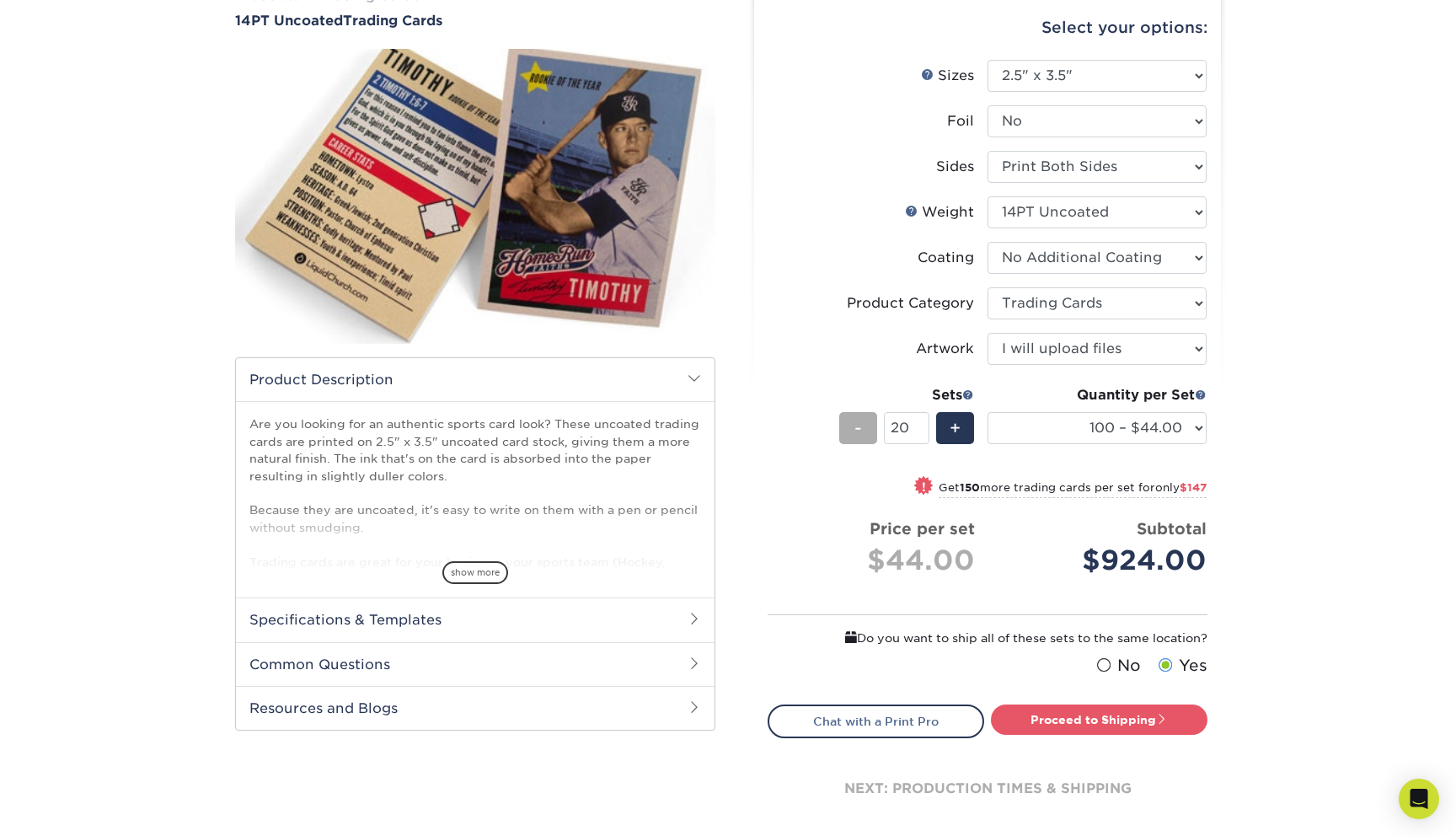
click at [863, 432] on div "-" at bounding box center [858, 428] width 38 height 32
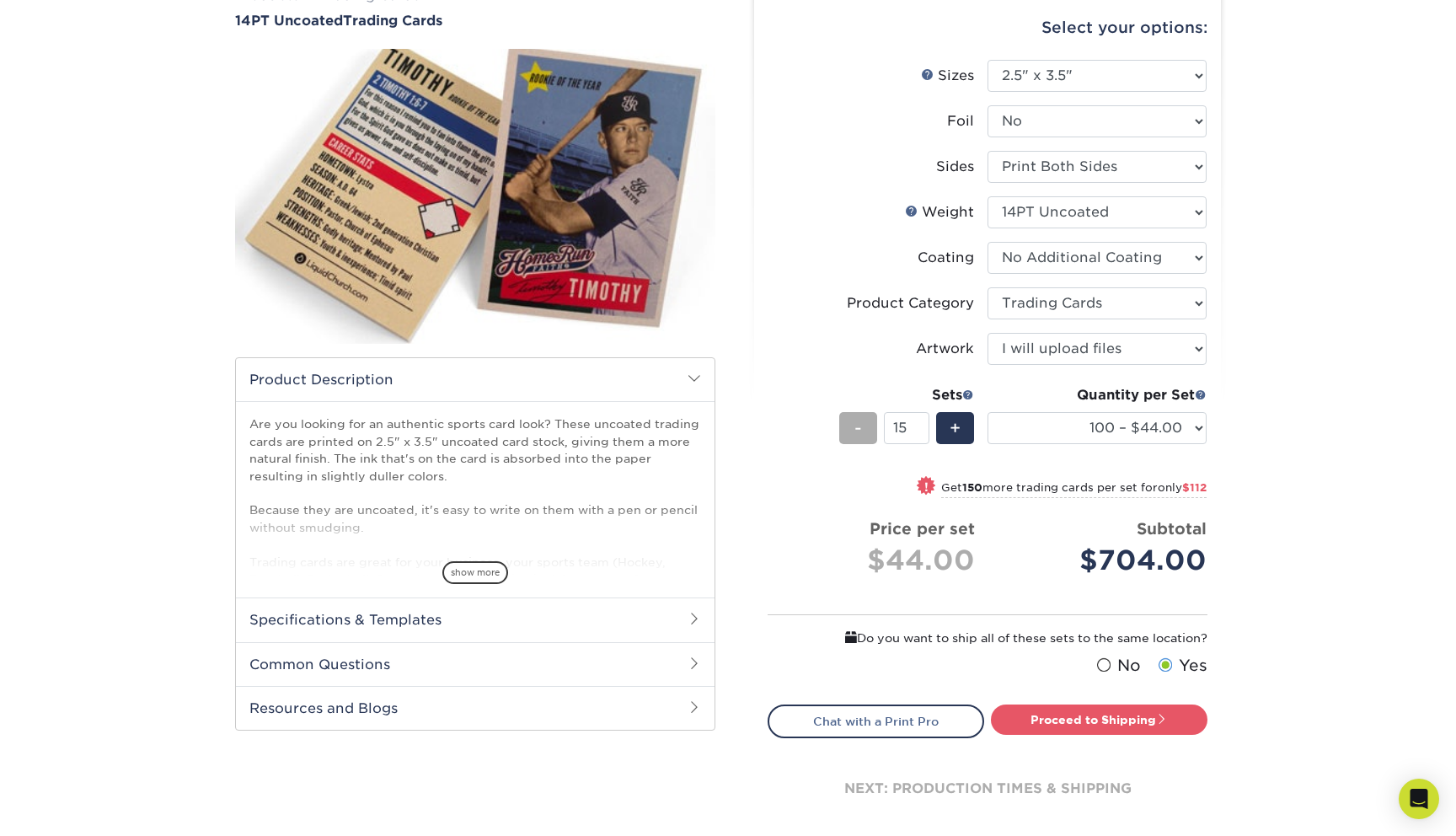
click at [863, 432] on div "-" at bounding box center [858, 428] width 38 height 32
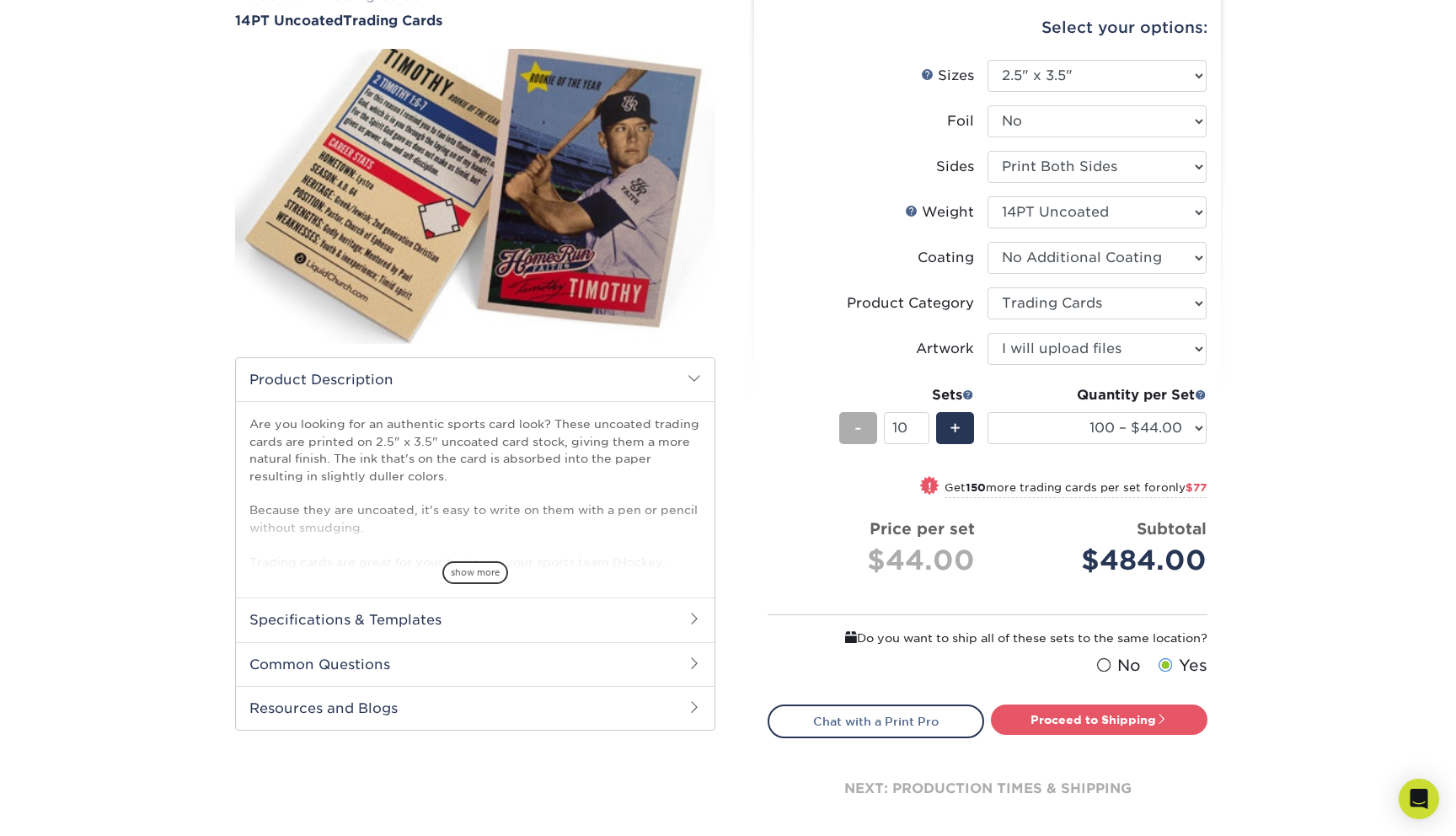
click at [863, 432] on div "-" at bounding box center [858, 428] width 38 height 32
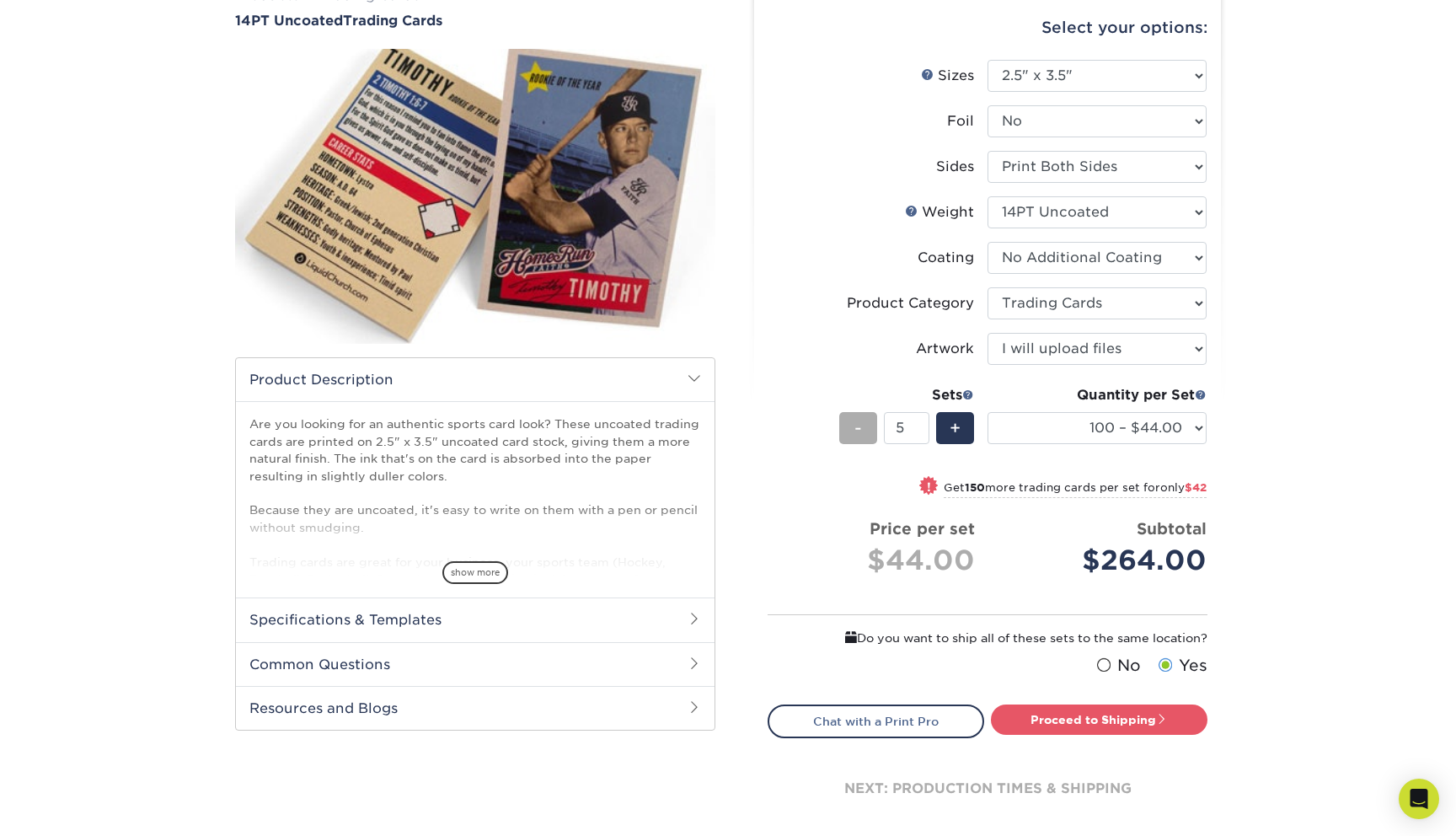
click at [863, 432] on div "-" at bounding box center [858, 428] width 38 height 32
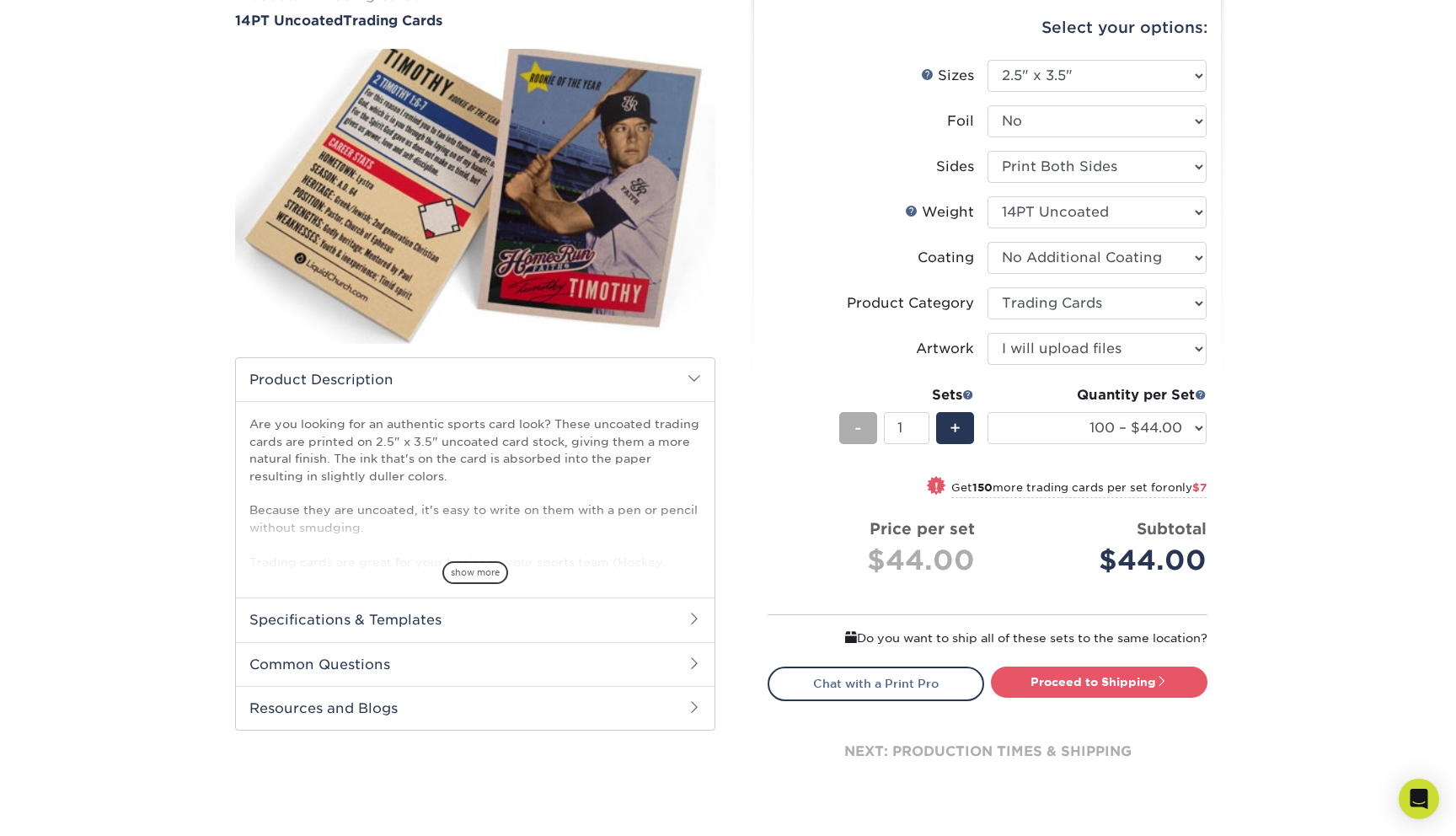
click at [863, 432] on div "-" at bounding box center [858, 428] width 38 height 32
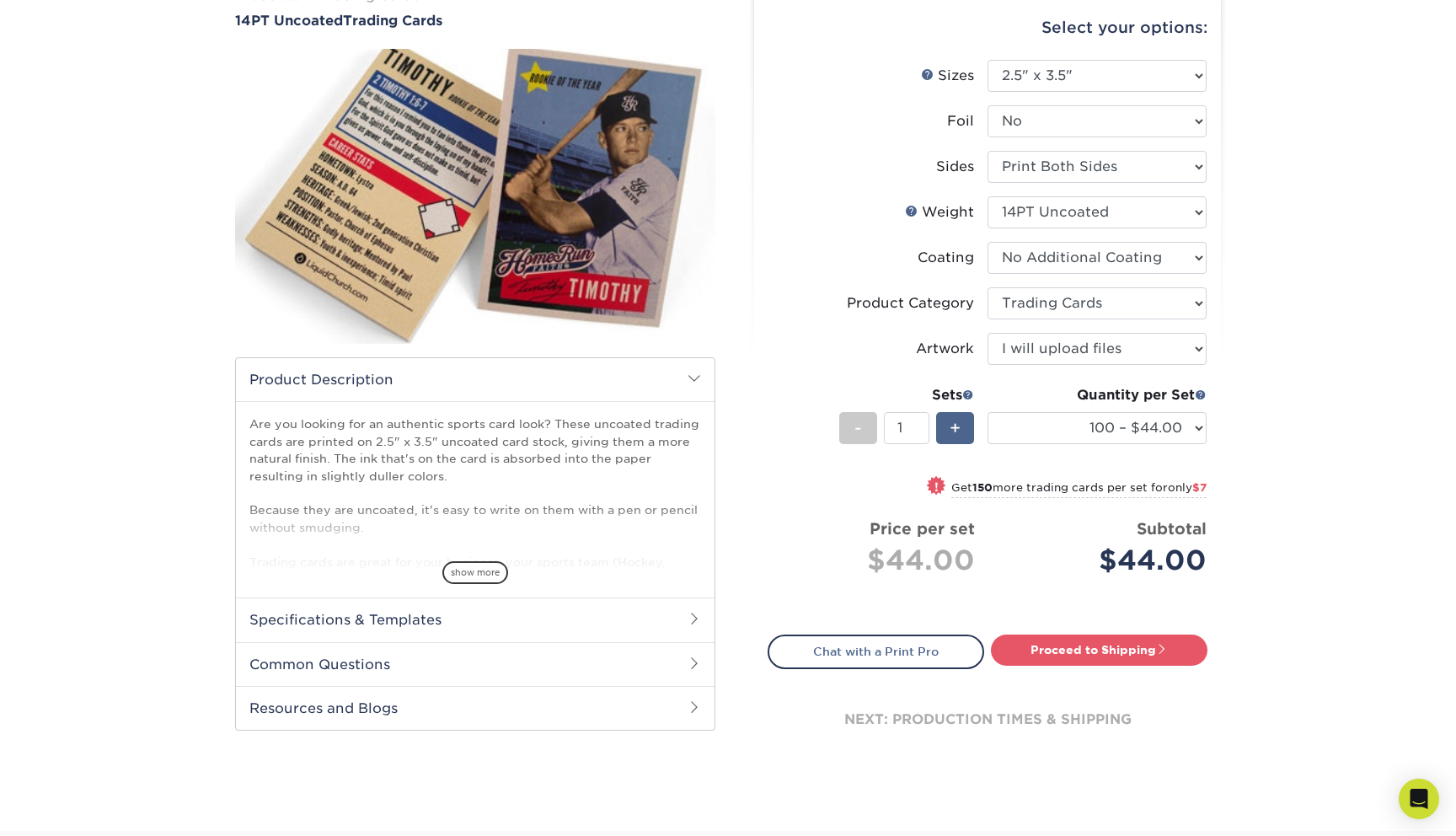
click at [942, 431] on div "+" at bounding box center [955, 428] width 38 height 32
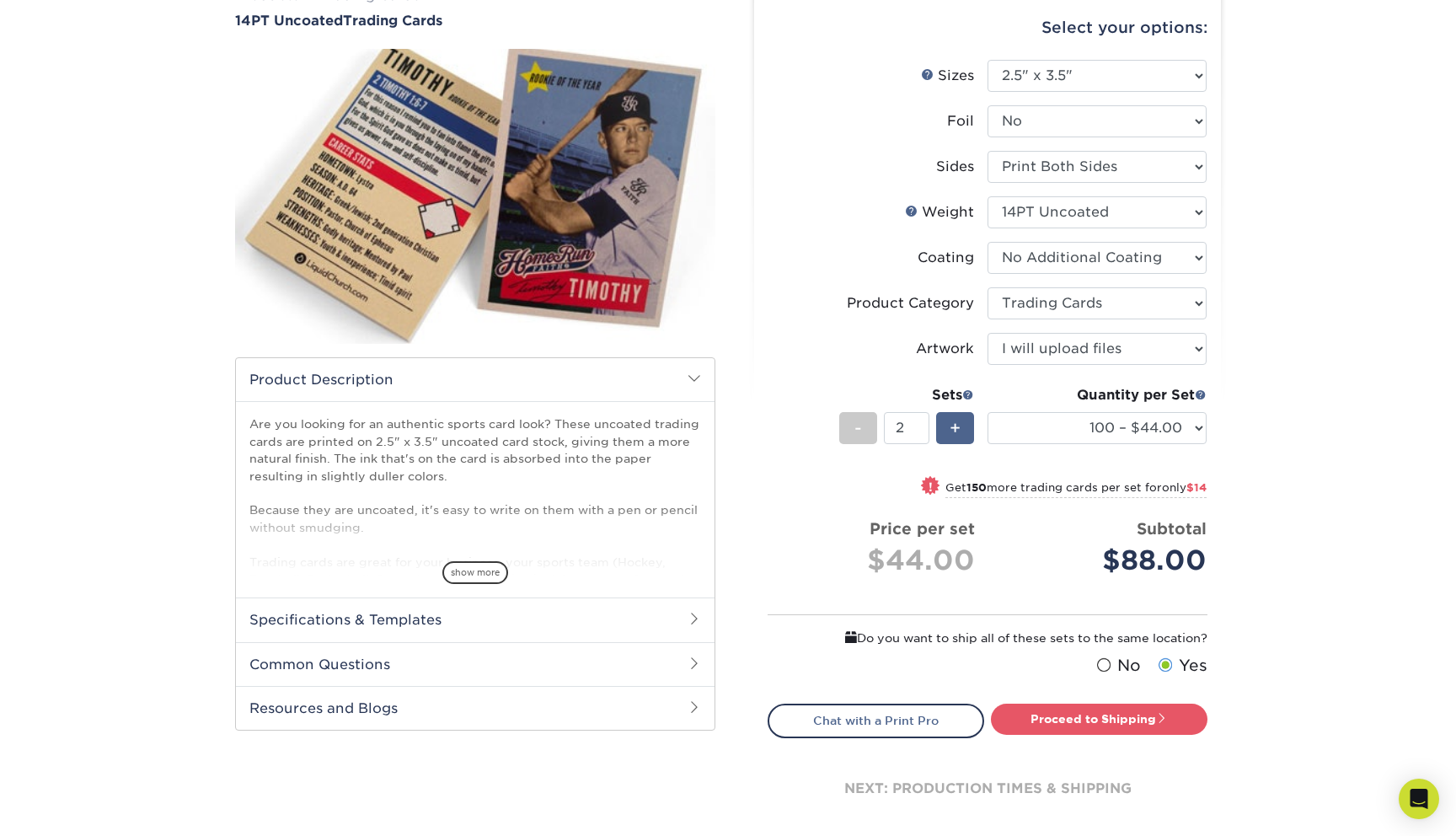
click at [942, 431] on div "+" at bounding box center [955, 428] width 38 height 32
click at [945, 422] on div "+" at bounding box center [955, 428] width 38 height 32
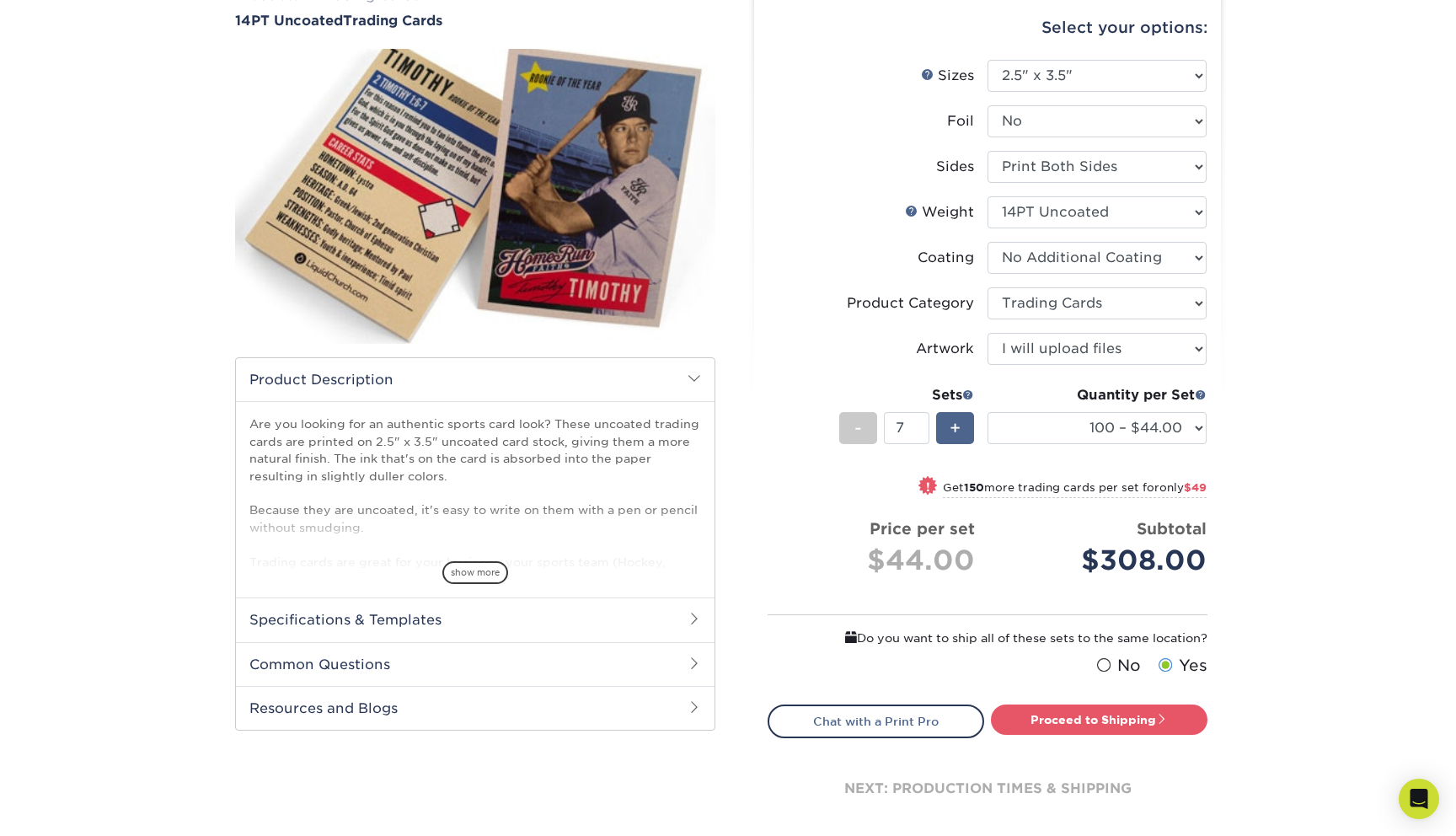
click at [945, 423] on div "+" at bounding box center [955, 428] width 38 height 32
type input "8"
click at [884, 379] on li "Sets - 8 + Quantity per Set 100 – $44.00 250 – $51.00 500 – $54.00 1000 – $78.0…" at bounding box center [986, 428] width 438 height 99
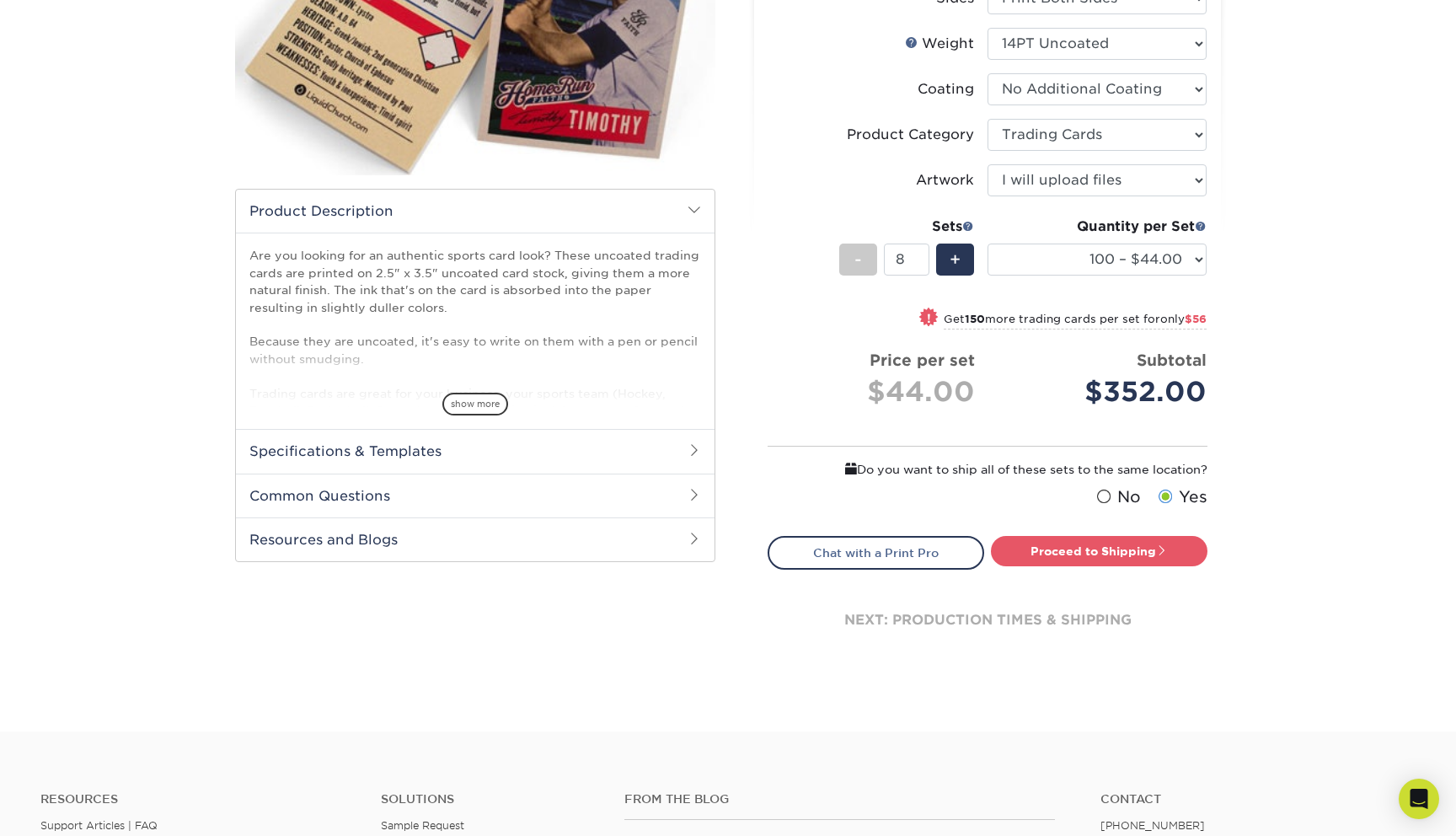
scroll to position [326, 0]
